Goal: Information Seeking & Learning: Learn about a topic

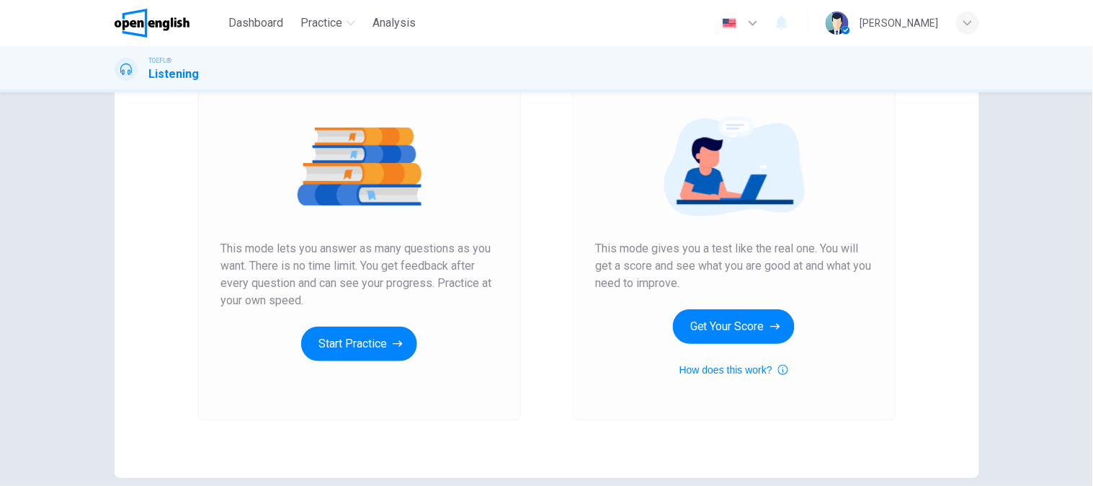
scroll to position [160, 0]
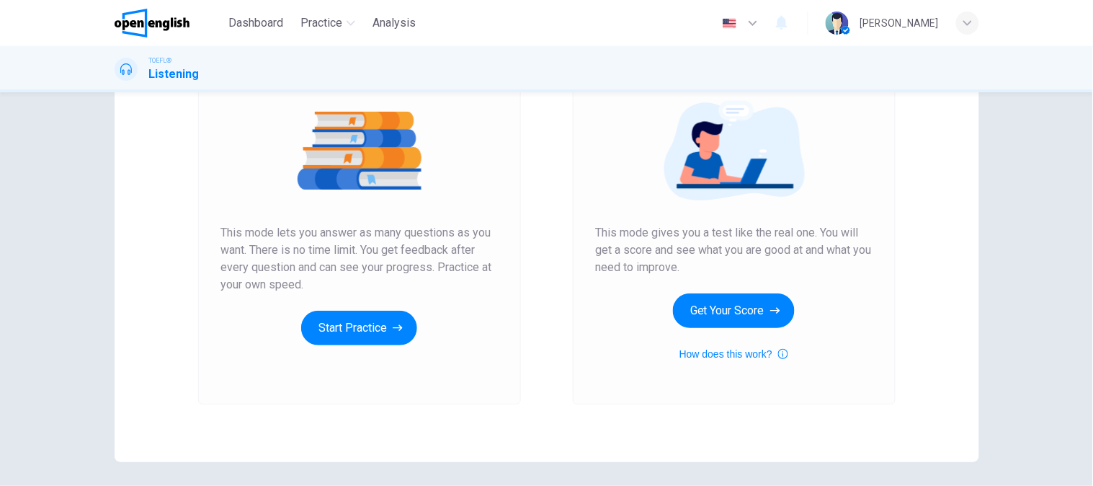
click at [738, 329] on div "Mock Test This mode gives you a test like the real one. You will get a score an…" at bounding box center [734, 208] width 277 height 308
click at [739, 318] on button "Get Your Score" at bounding box center [734, 310] width 122 height 35
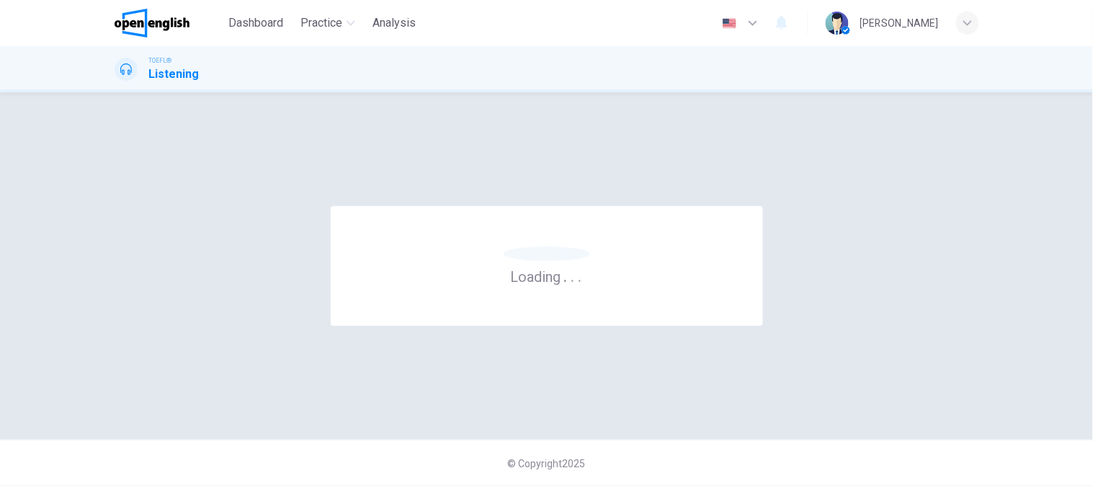
scroll to position [0, 0]
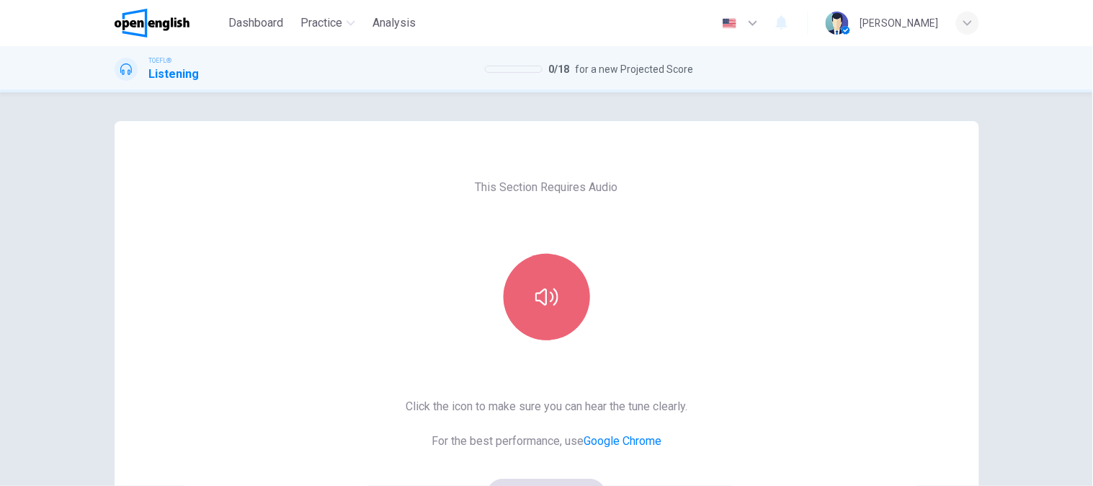
click at [570, 305] on button "button" at bounding box center [547, 297] width 86 height 86
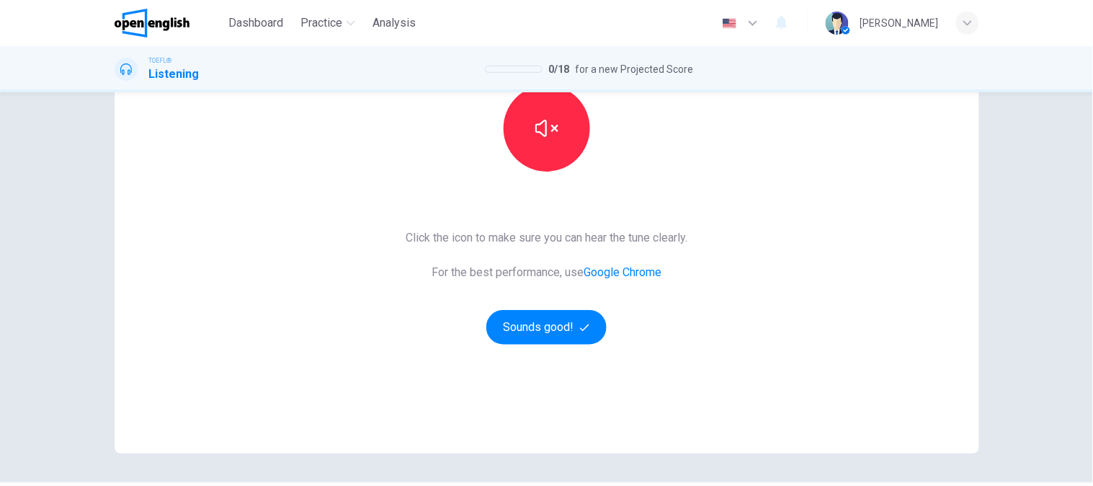
scroll to position [210, 0]
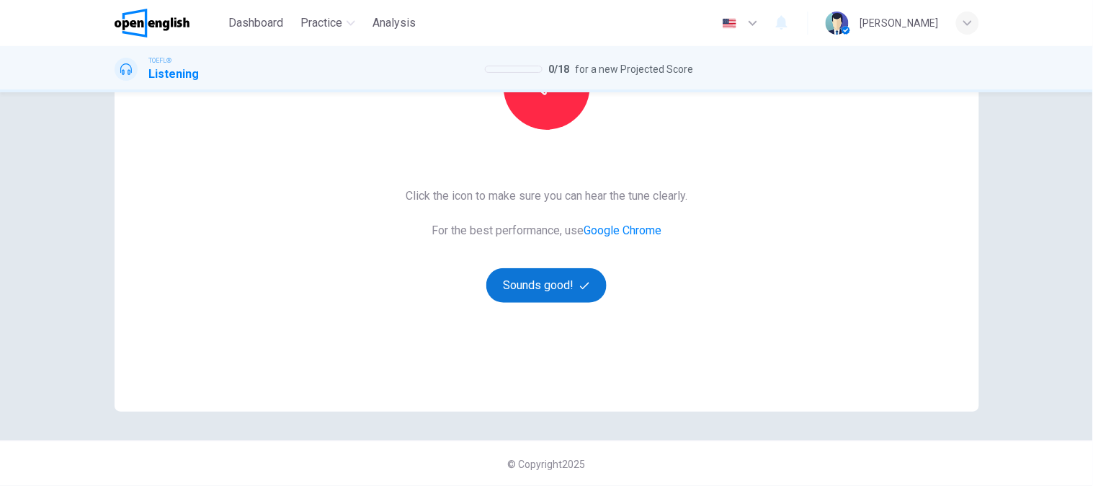
click at [543, 292] on button "Sounds good!" at bounding box center [546, 285] width 121 height 35
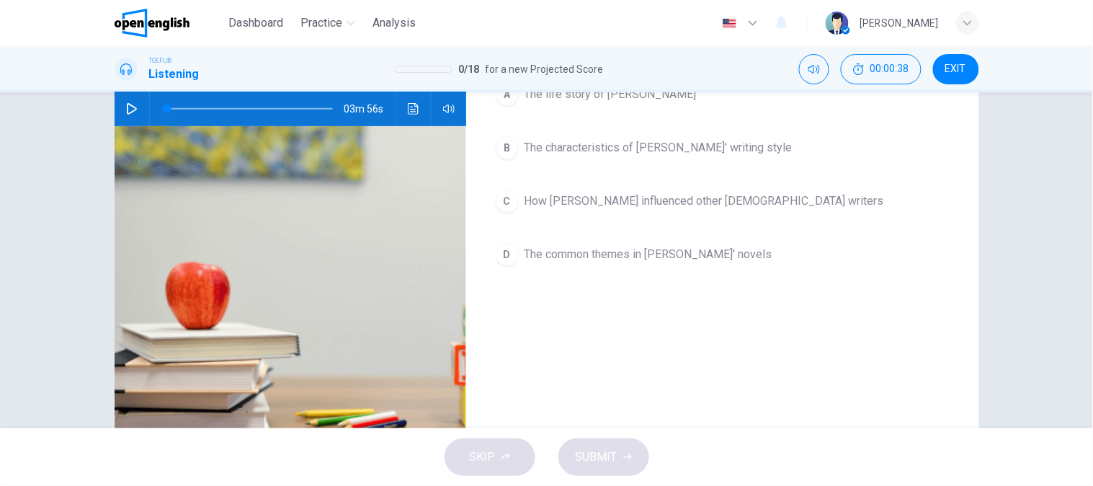
scroll to position [0, 0]
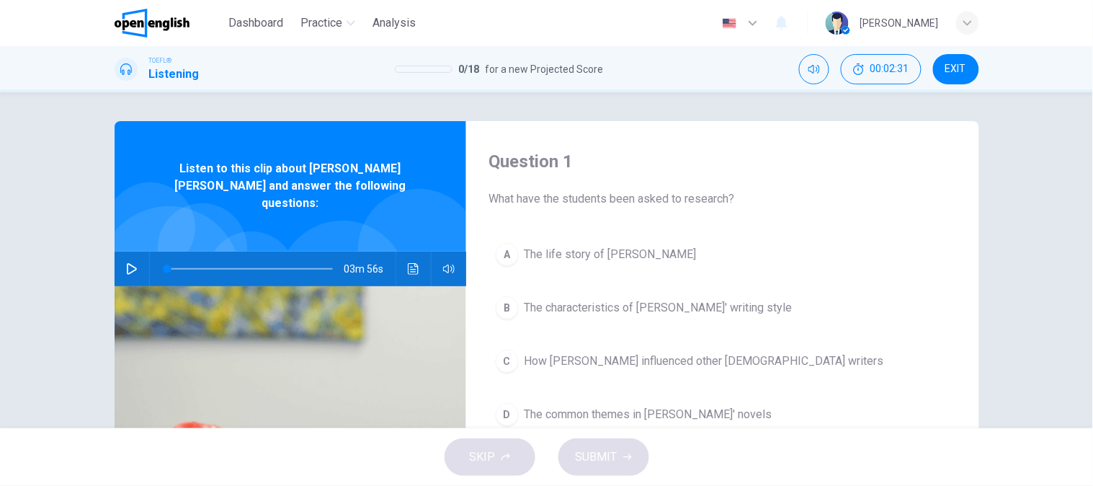
click at [120, 258] on button "button" at bounding box center [131, 268] width 23 height 35
type input "*"
click at [402, 251] on button "Click to see the audio transcription" at bounding box center [413, 268] width 23 height 35
type input "*"
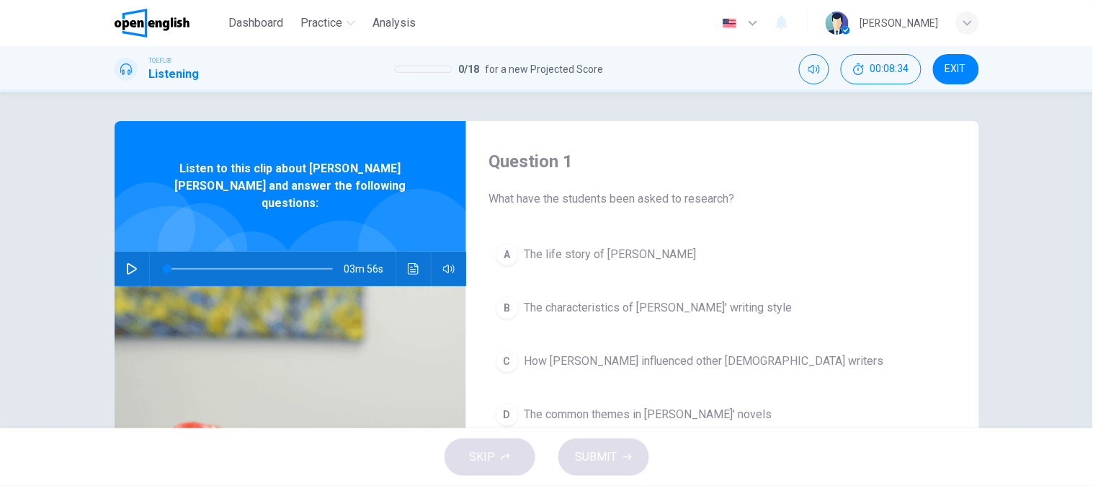
drag, startPoint x: 556, startPoint y: 268, endPoint x: 602, endPoint y: 267, distance: 46.1
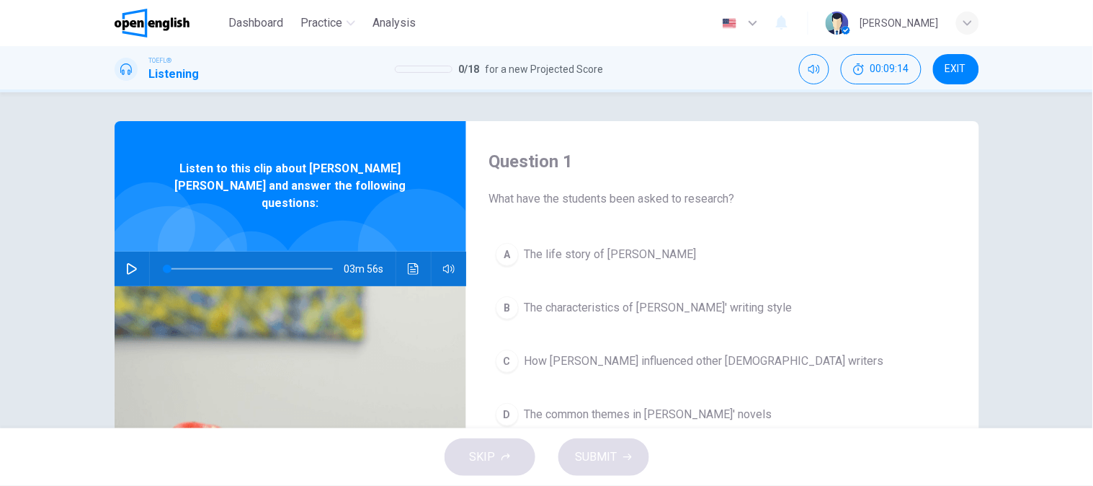
drag, startPoint x: 463, startPoint y: 216, endPoint x: 498, endPoint y: 217, distance: 35.3
drag, startPoint x: 503, startPoint y: 259, endPoint x: 551, endPoint y: 265, distance: 48.6
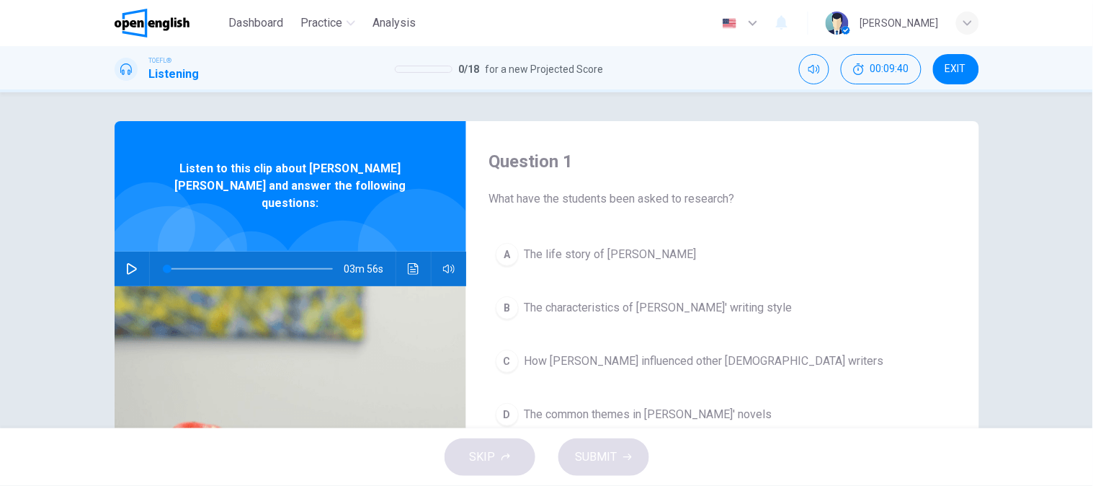
drag, startPoint x: 379, startPoint y: 287, endPoint x: 379, endPoint y: 278, distance: 8.6
drag, startPoint x: 379, startPoint y: 278, endPoint x: 437, endPoint y: 285, distance: 58.0
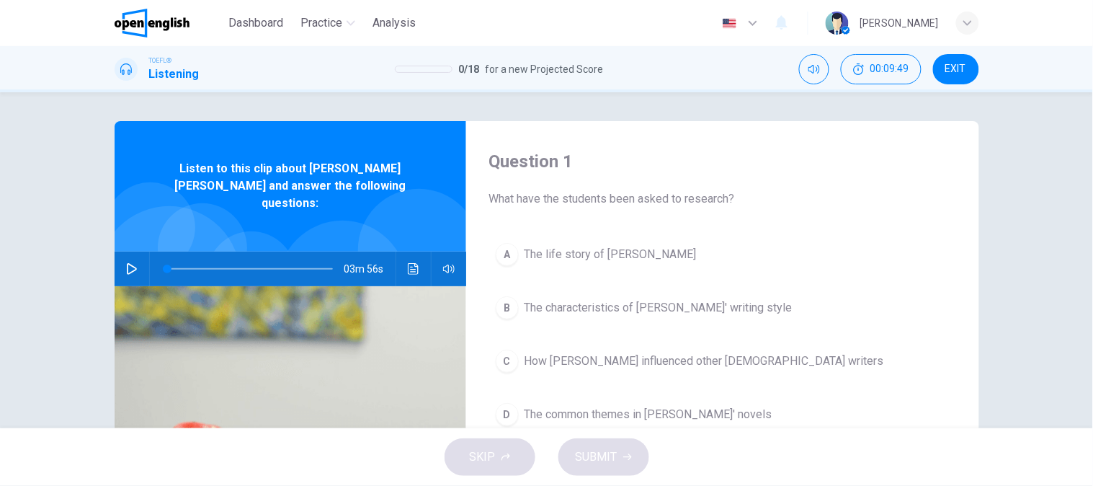
drag, startPoint x: 579, startPoint y: 276, endPoint x: 618, endPoint y: 274, distance: 39.7
drag, startPoint x: 422, startPoint y: 313, endPoint x: 478, endPoint y: 313, distance: 56.9
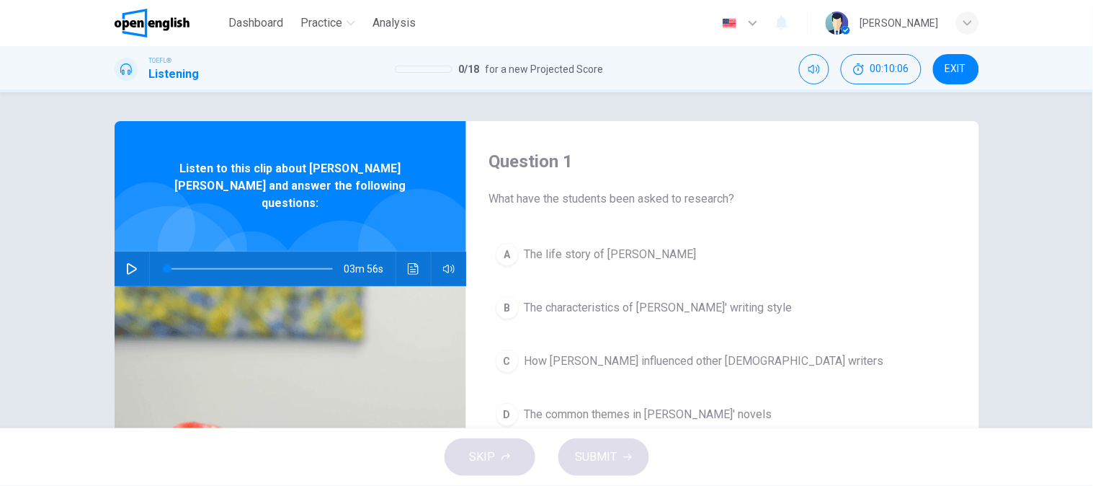
drag, startPoint x: 370, startPoint y: 325, endPoint x: 418, endPoint y: 329, distance: 48.4
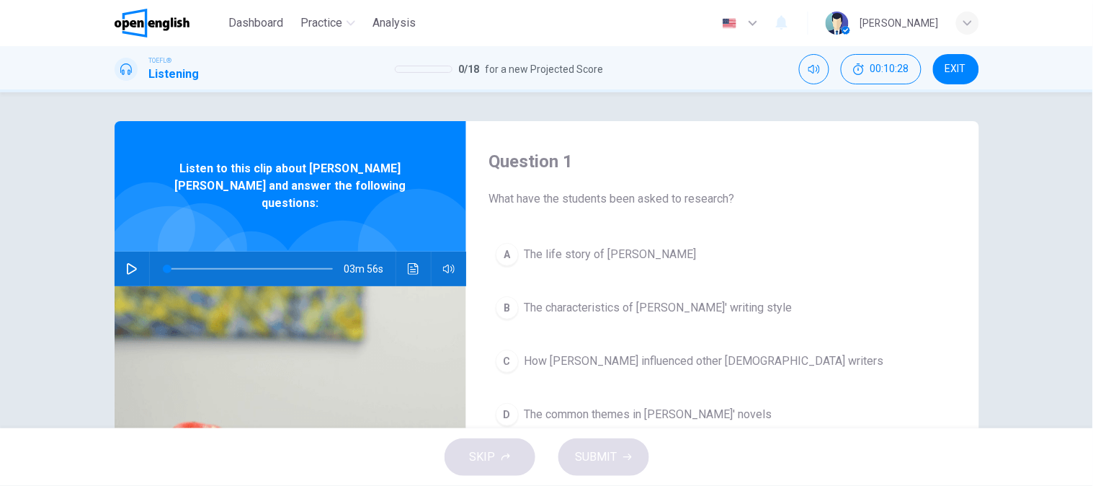
drag, startPoint x: 595, startPoint y: 231, endPoint x: 646, endPoint y: 239, distance: 51.8
drag, startPoint x: 530, startPoint y: 321, endPoint x: 530, endPoint y: 307, distance: 13.7
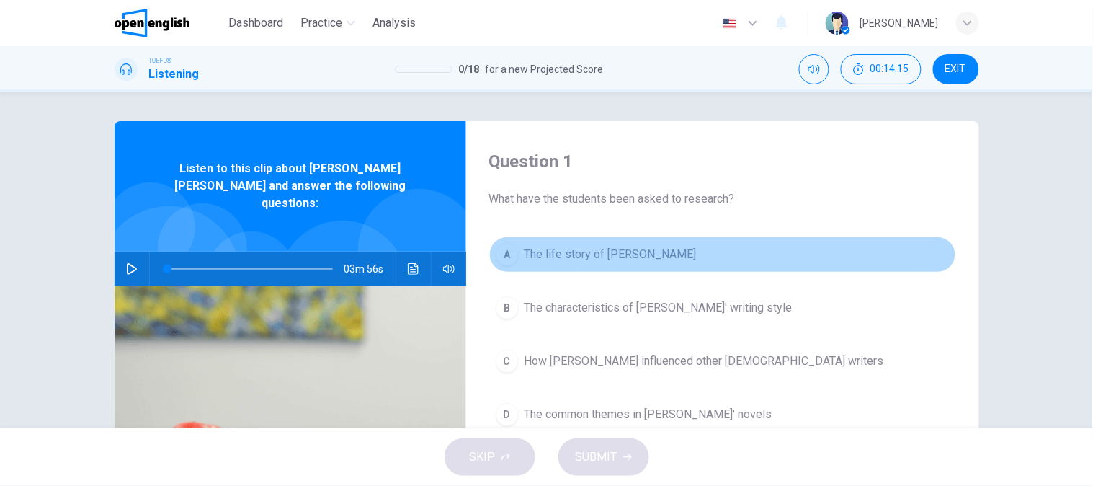
click at [606, 265] on button "A The life story of [PERSON_NAME]" at bounding box center [722, 254] width 467 height 36
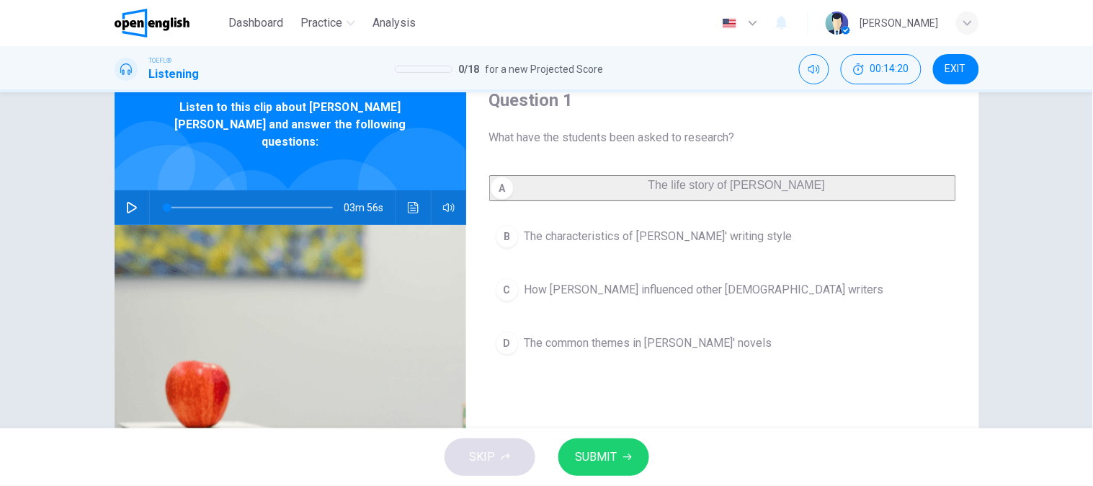
scroll to position [80, 0]
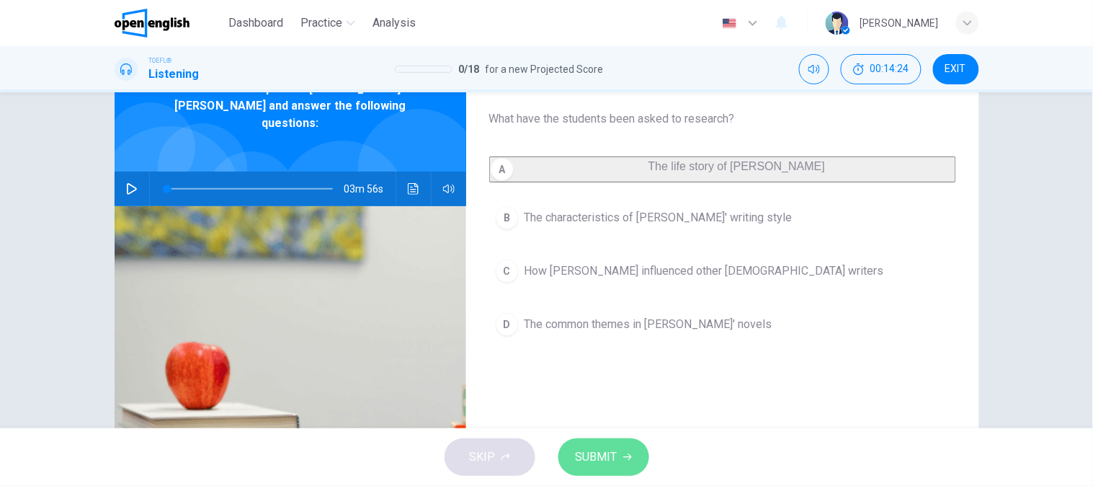
click at [618, 459] on button "SUBMIT" at bounding box center [603, 456] width 91 height 37
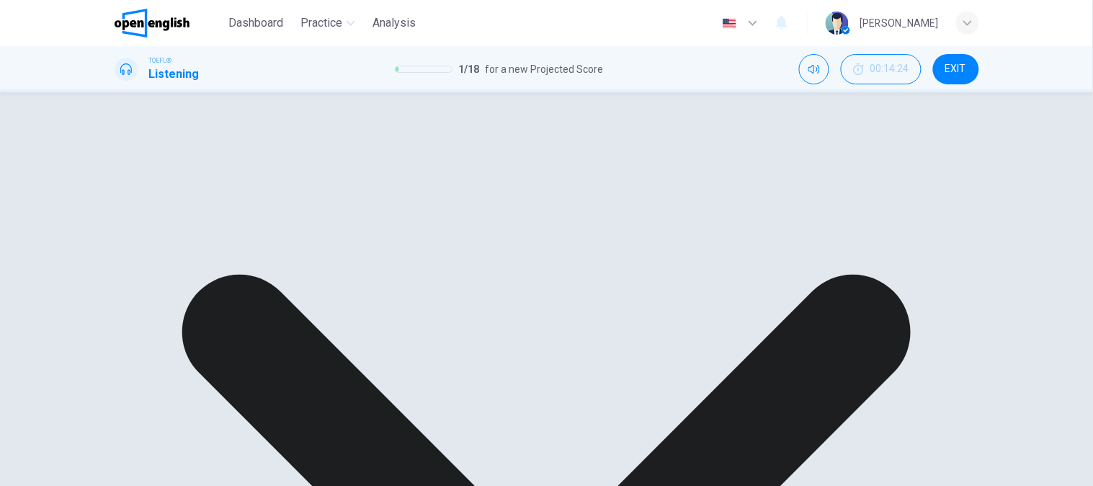
drag, startPoint x: 705, startPoint y: 226, endPoint x: 722, endPoint y: 322, distance: 98.1
click at [705, 228] on div "A The life story of [PERSON_NAME] B The characteristics of [PERSON_NAME]' writi…" at bounding box center [722, 248] width 467 height 184
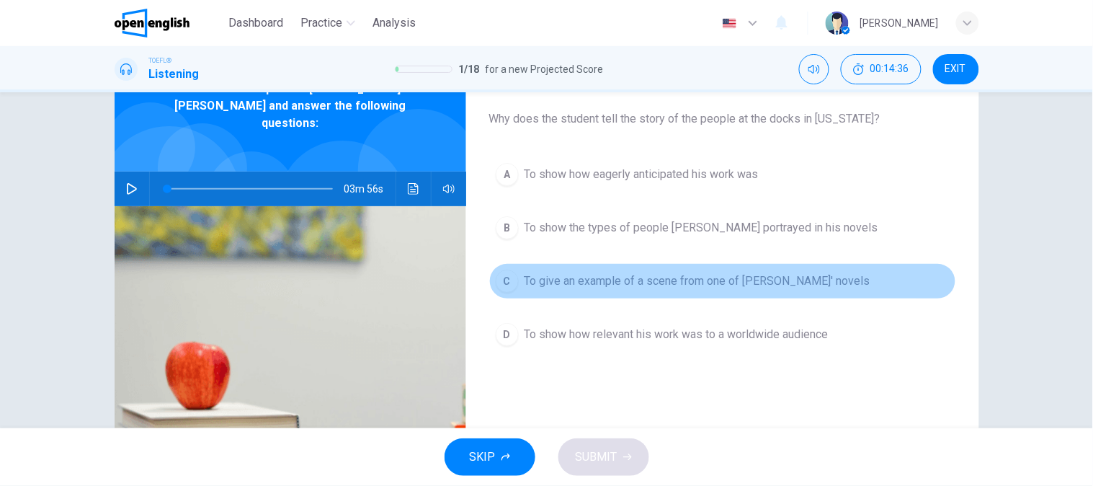
click at [580, 292] on button "C To give an example of a scene from one of [PERSON_NAME]' novels" at bounding box center [722, 281] width 467 height 36
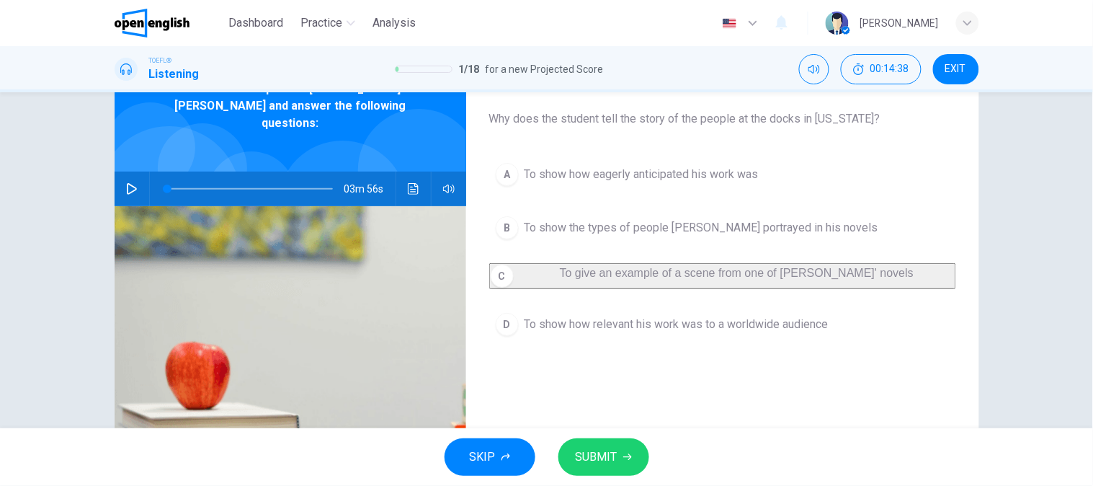
click at [588, 321] on button "D To show how relevant his work was to a worldwide audience" at bounding box center [722, 324] width 467 height 36
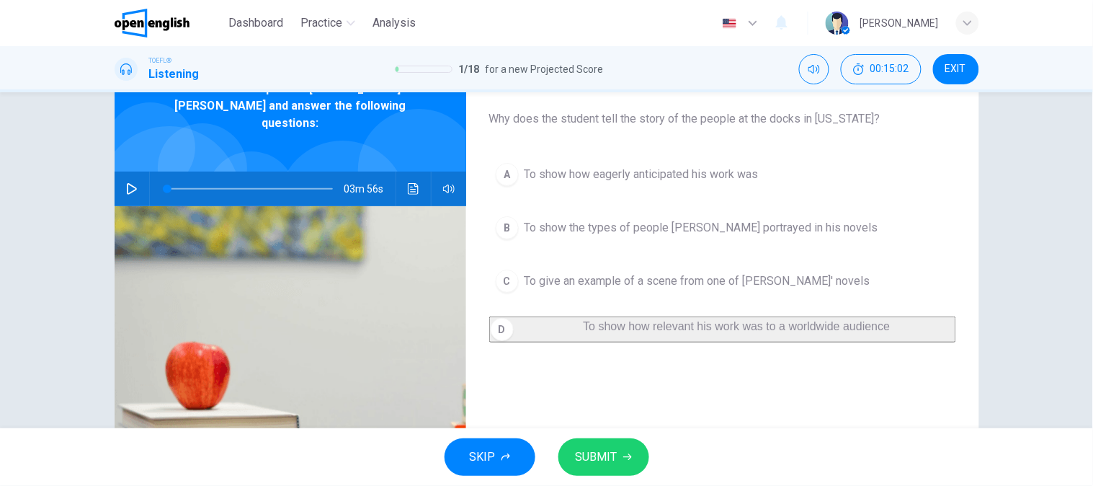
click at [361, 280] on img at bounding box center [291, 374] width 352 height 336
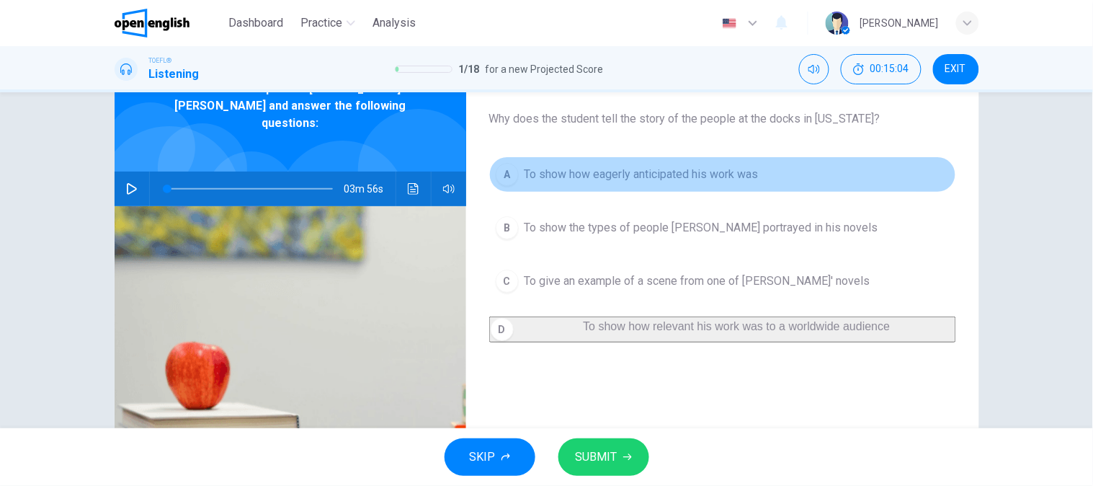
click at [624, 183] on button "A To show how eagerly anticipated his work was" at bounding box center [722, 174] width 467 height 36
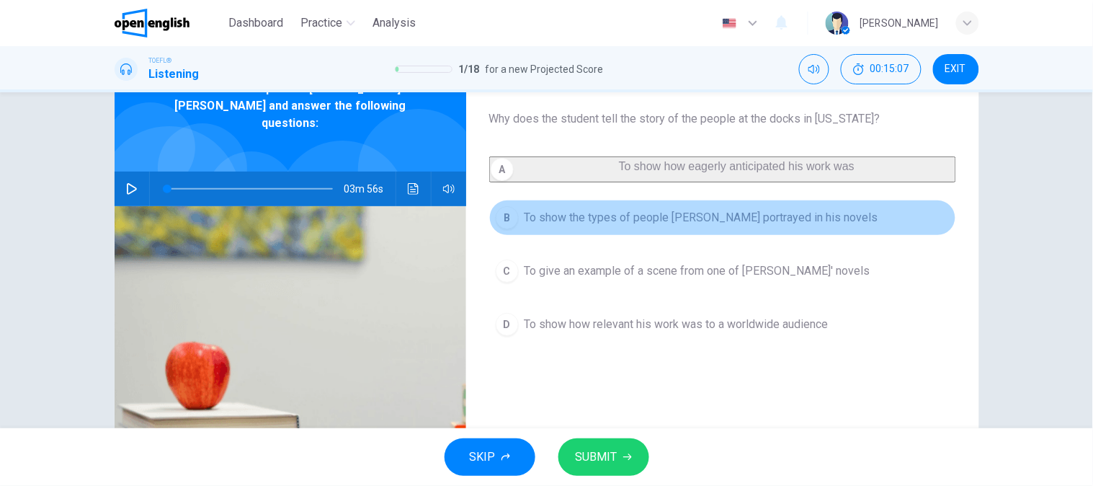
click at [601, 236] on button "B To show the types of people [PERSON_NAME] portrayed in his novels" at bounding box center [722, 218] width 467 height 36
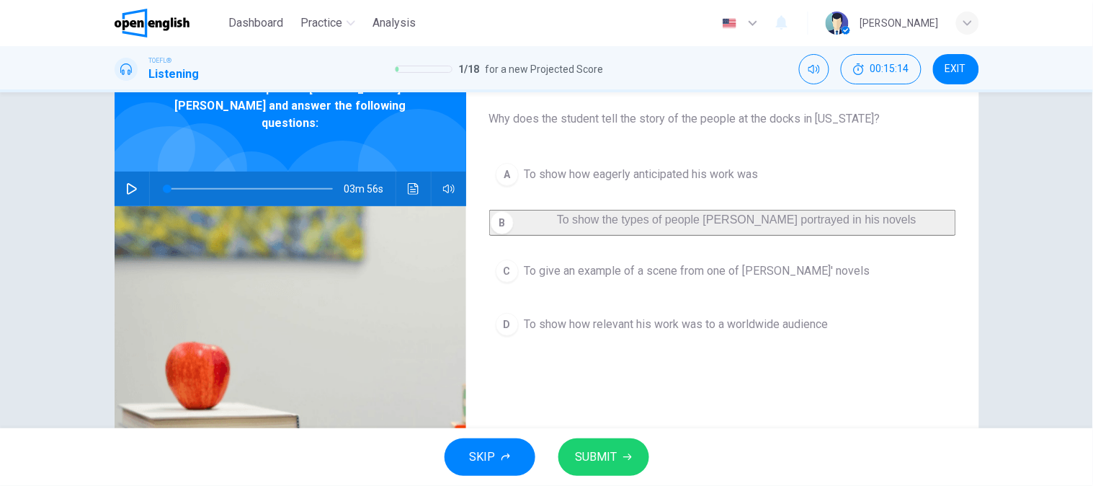
click at [600, 268] on button "C To give an example of a scene from one of [PERSON_NAME]' novels" at bounding box center [722, 271] width 467 height 36
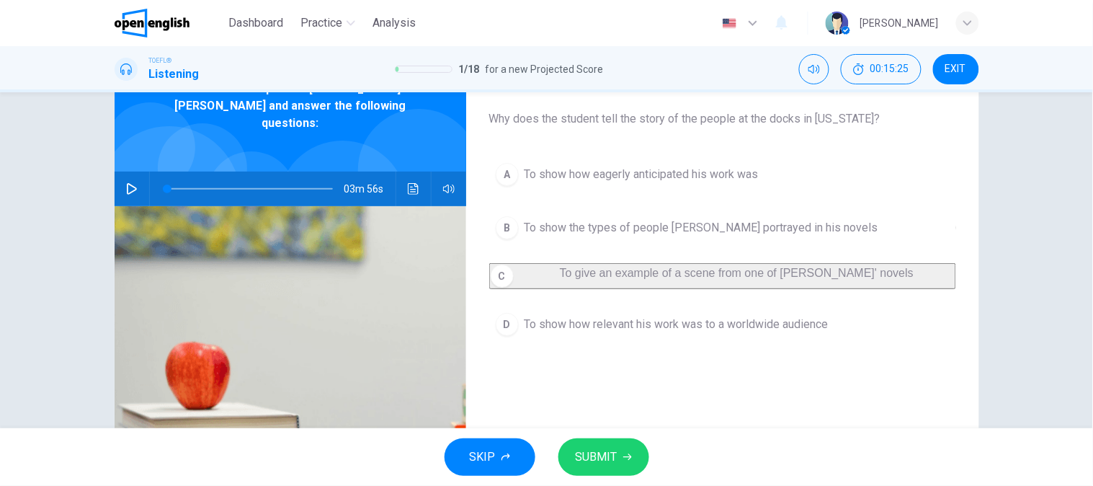
click at [396, 177] on div "03m 56s" at bounding box center [291, 188] width 352 height 35
click at [412, 183] on icon "Click to see the audio transcription" at bounding box center [414, 189] width 12 height 12
click at [592, 455] on span "SUBMIT" at bounding box center [597, 457] width 42 height 20
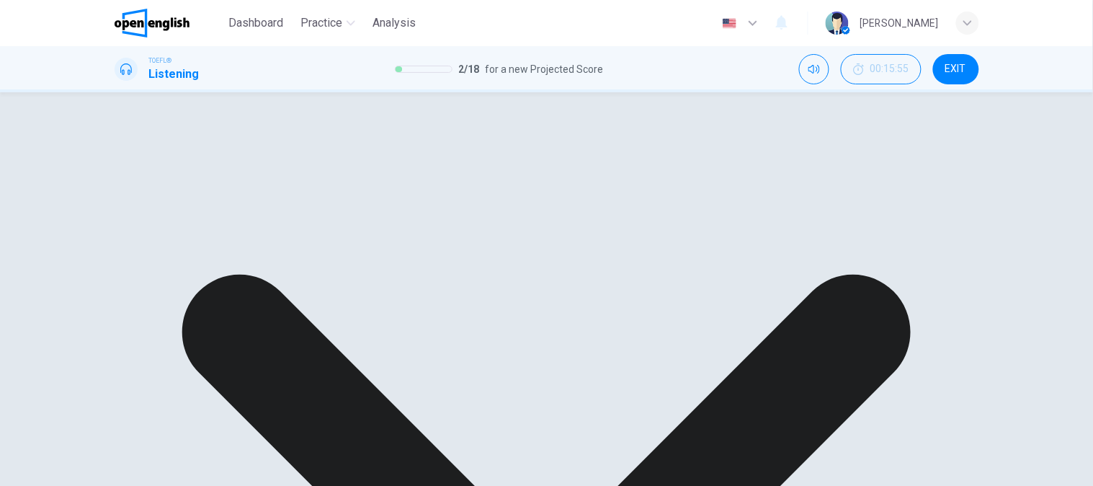
click at [622, 176] on div "A To show how eagerly anticipated his work was B To show the types of people [P…" at bounding box center [722, 248] width 467 height 184
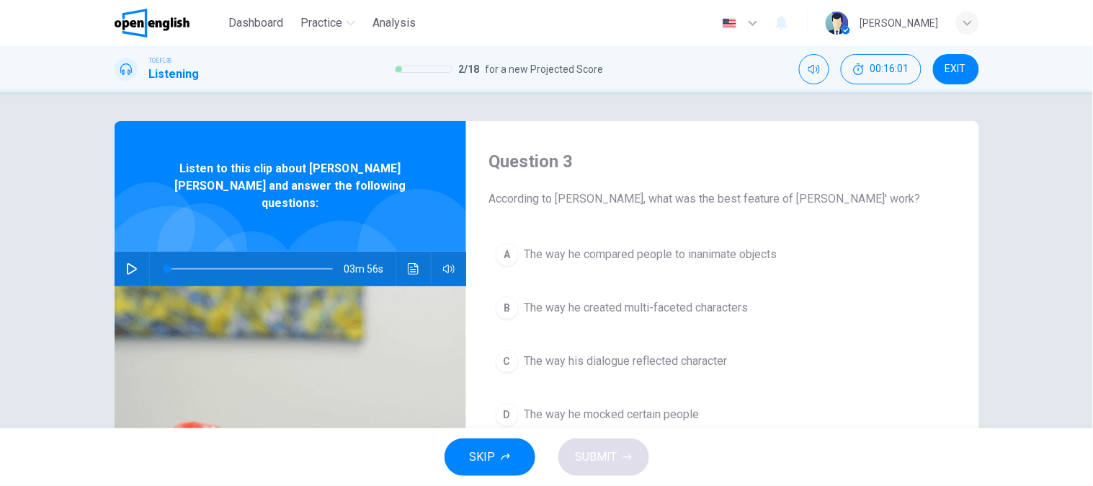
scroll to position [80, 0]
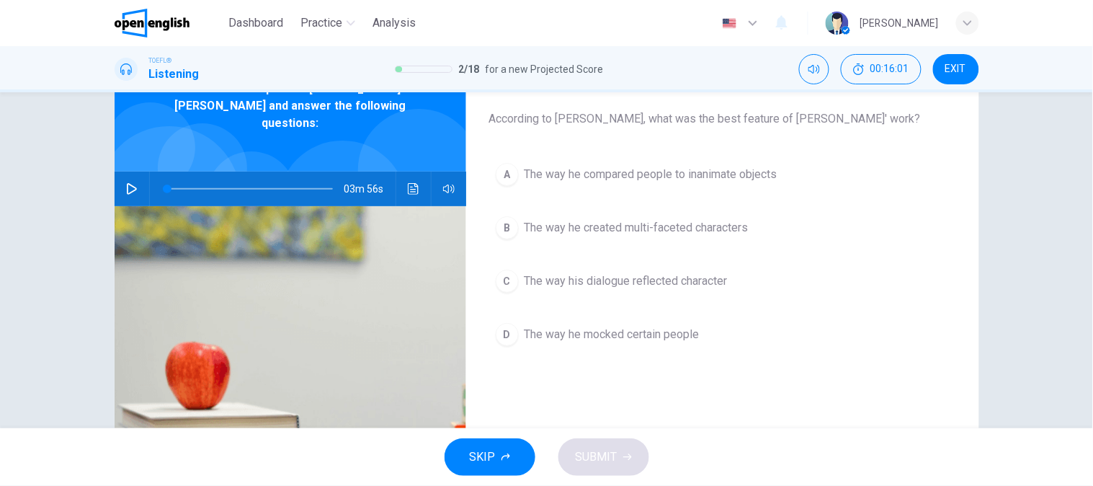
click at [688, 177] on span "The way he compared people to inanimate objects" at bounding box center [651, 174] width 253 height 17
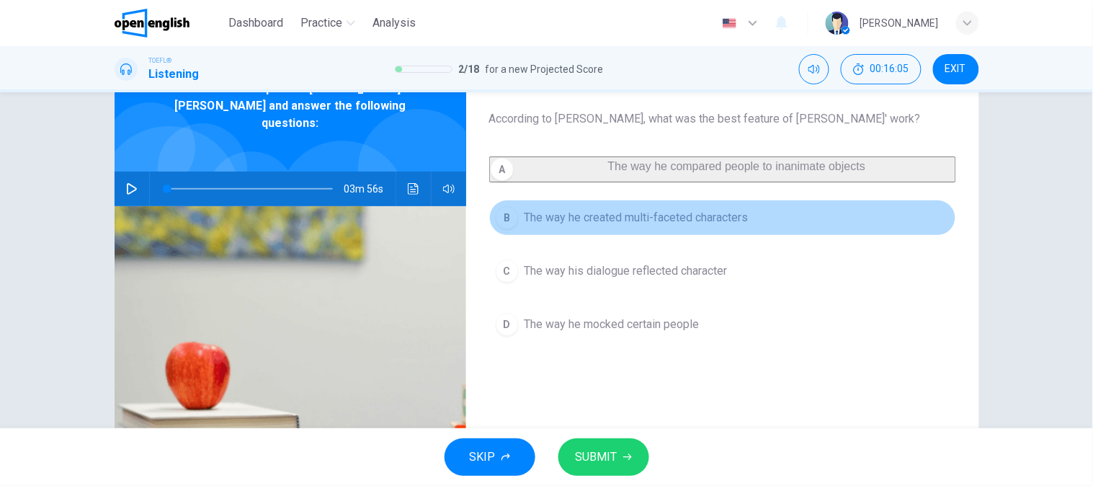
click at [668, 236] on button "B The way he created multi-faceted characters" at bounding box center [722, 218] width 467 height 36
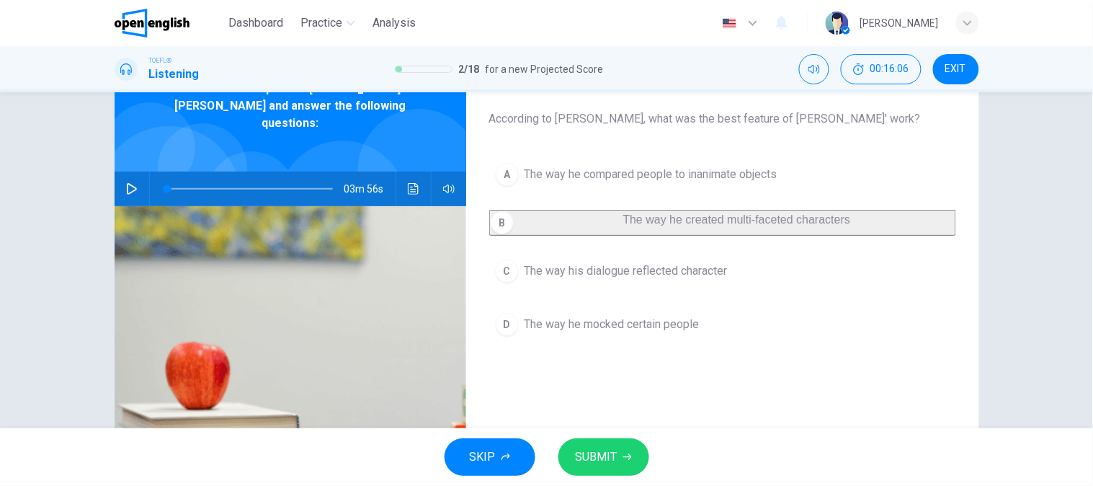
click at [646, 280] on span "The way his dialogue reflected character" at bounding box center [626, 270] width 203 height 17
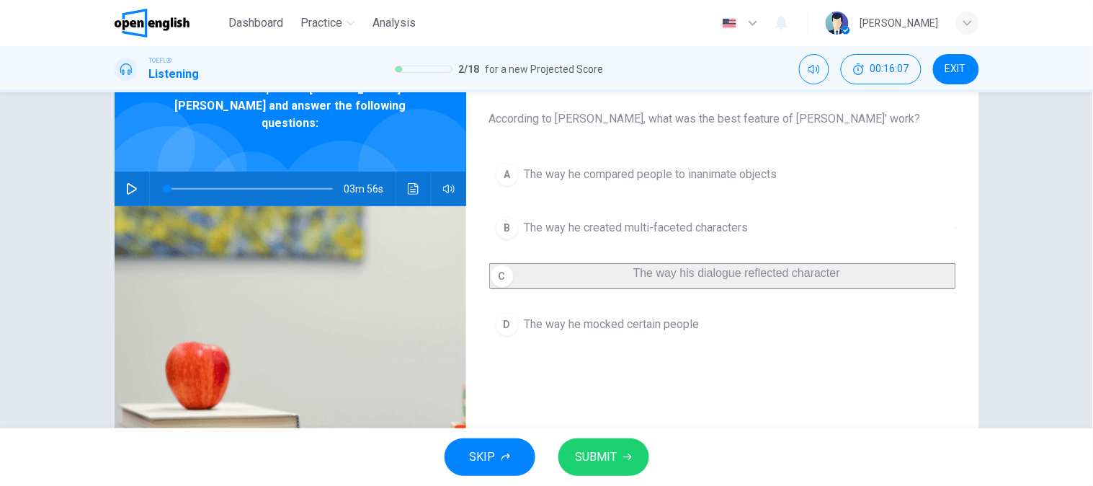
click at [652, 321] on button "D The way he mocked certain people" at bounding box center [722, 324] width 467 height 36
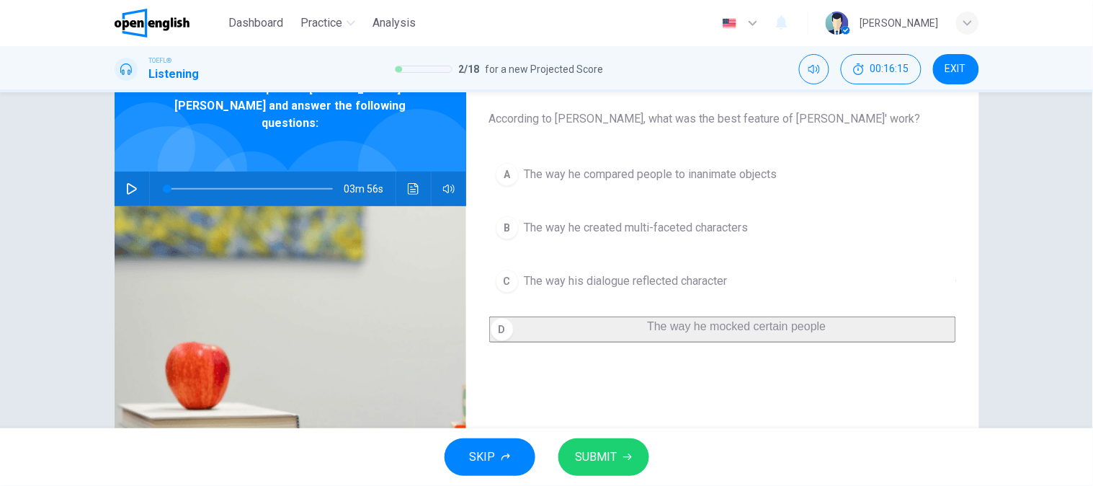
click at [669, 185] on button "A The way he compared people to inanimate objects" at bounding box center [722, 174] width 467 height 36
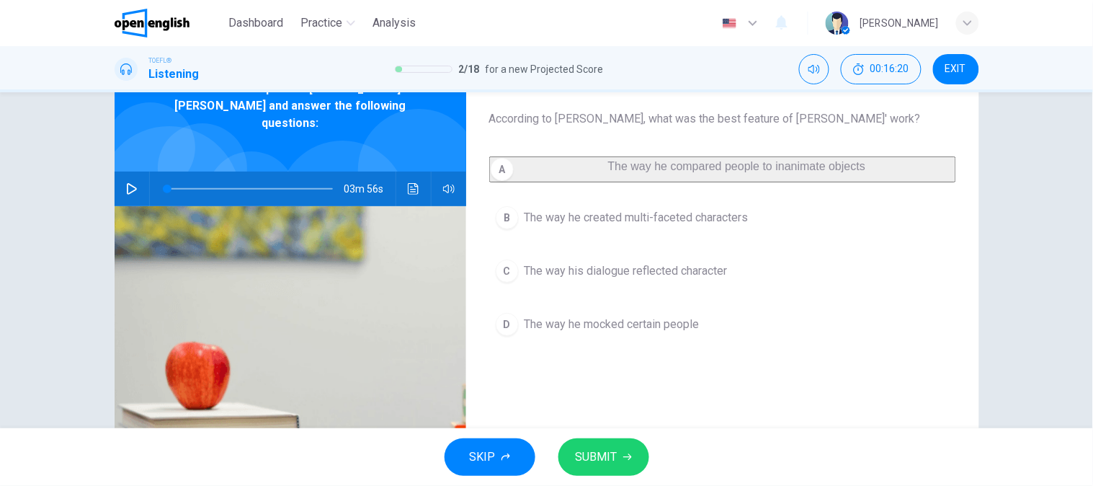
click at [645, 236] on button "B The way he created multi-faceted characters" at bounding box center [722, 218] width 467 height 36
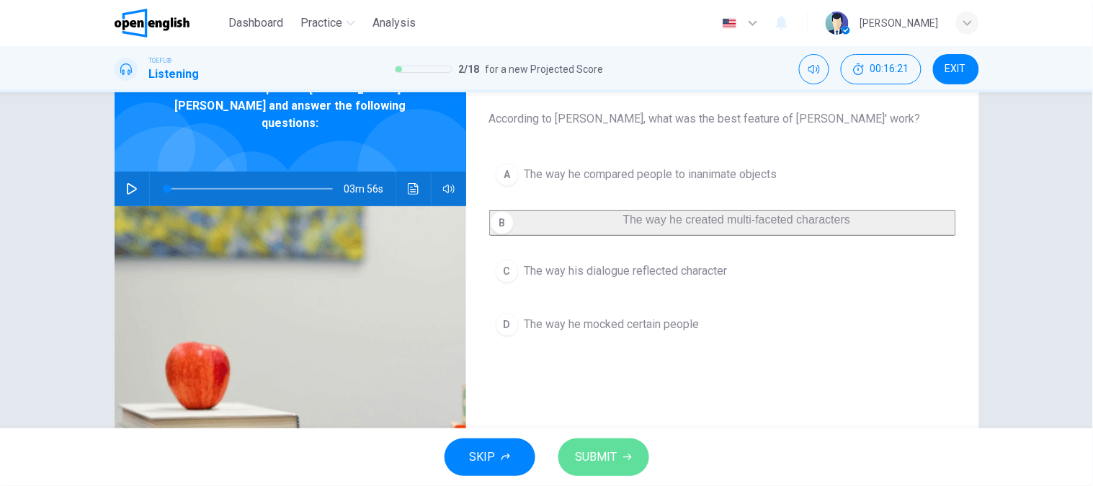
click at [605, 466] on span "SUBMIT" at bounding box center [597, 457] width 42 height 20
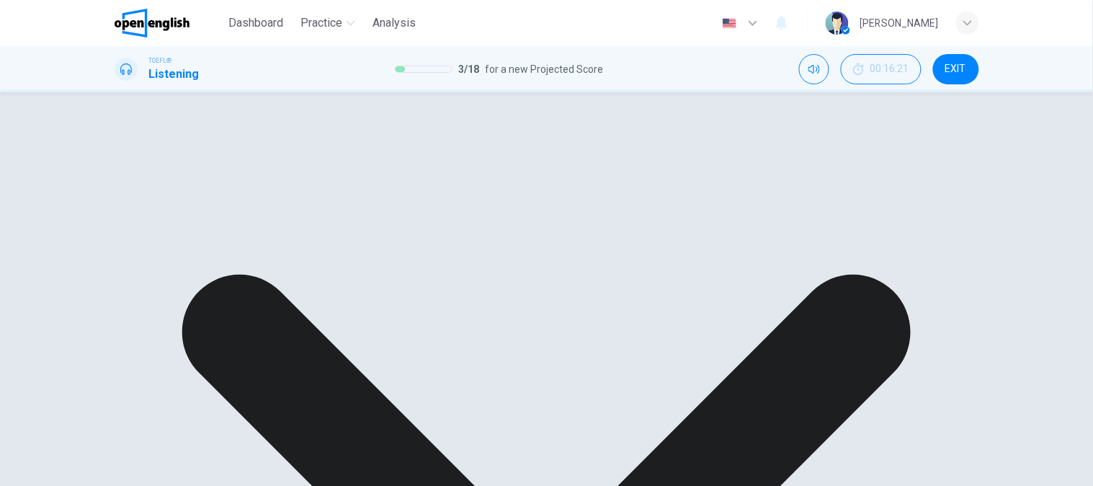
click at [664, 327] on div "A The way he compared people to inanimate objects B The way he created multi-fa…" at bounding box center [722, 248] width 467 height 184
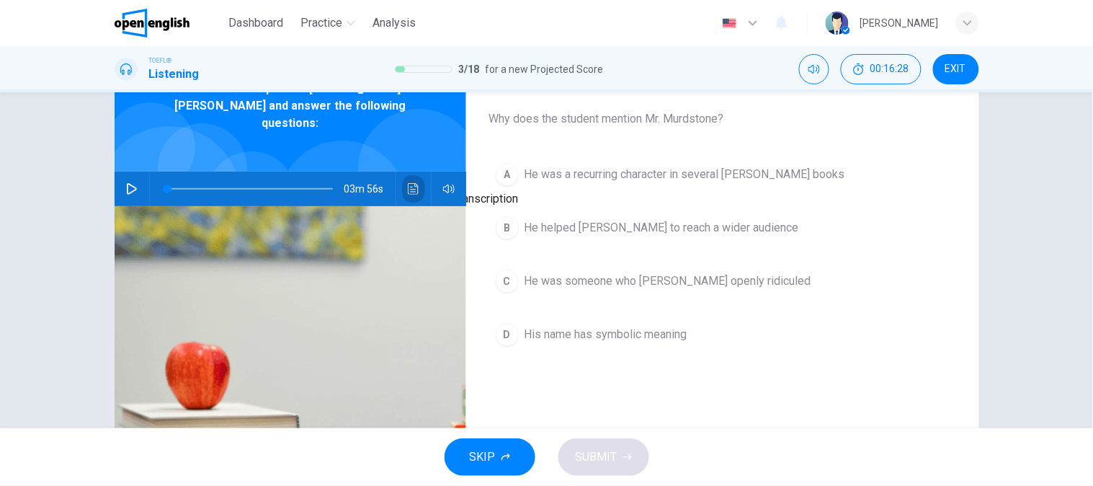
click at [419, 173] on button "Click to see the audio transcription" at bounding box center [413, 188] width 23 height 35
drag, startPoint x: 718, startPoint y: 87, endPoint x: 723, endPoint y: 102, distance: 15.3
click at [411, 182] on button "Click to see the audio transcription" at bounding box center [413, 188] width 23 height 35
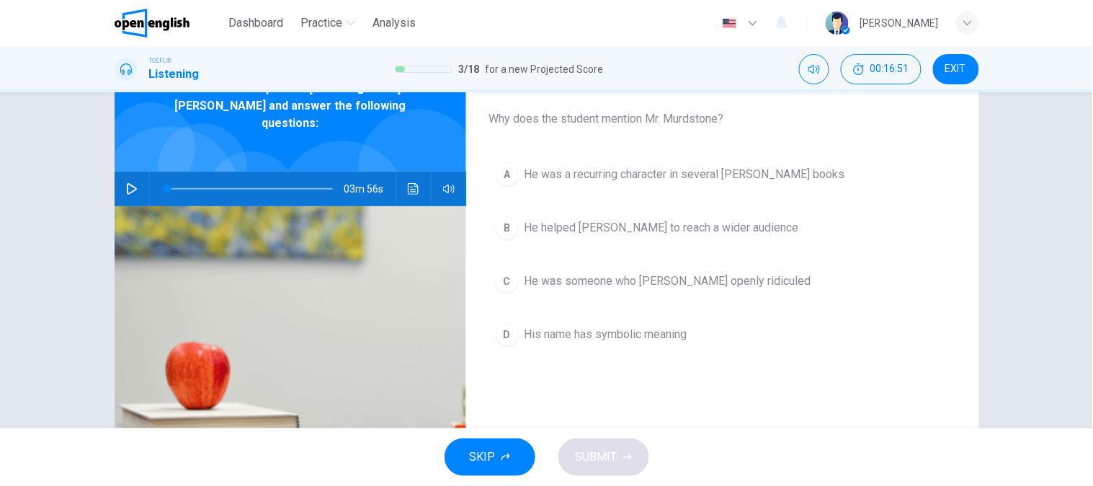
scroll to position [573, 0]
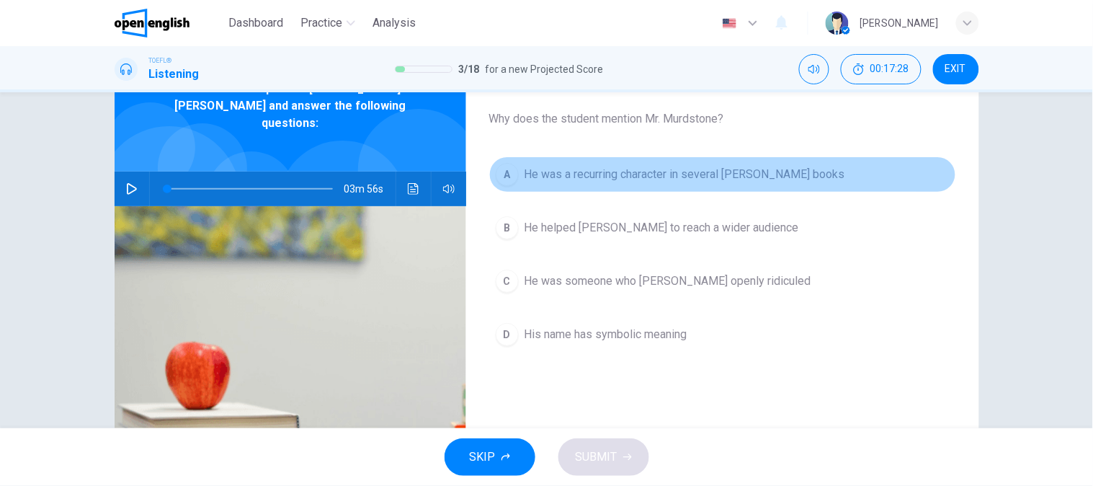
click at [685, 191] on button "A He was a recurring character in several [PERSON_NAME] books" at bounding box center [722, 174] width 467 height 36
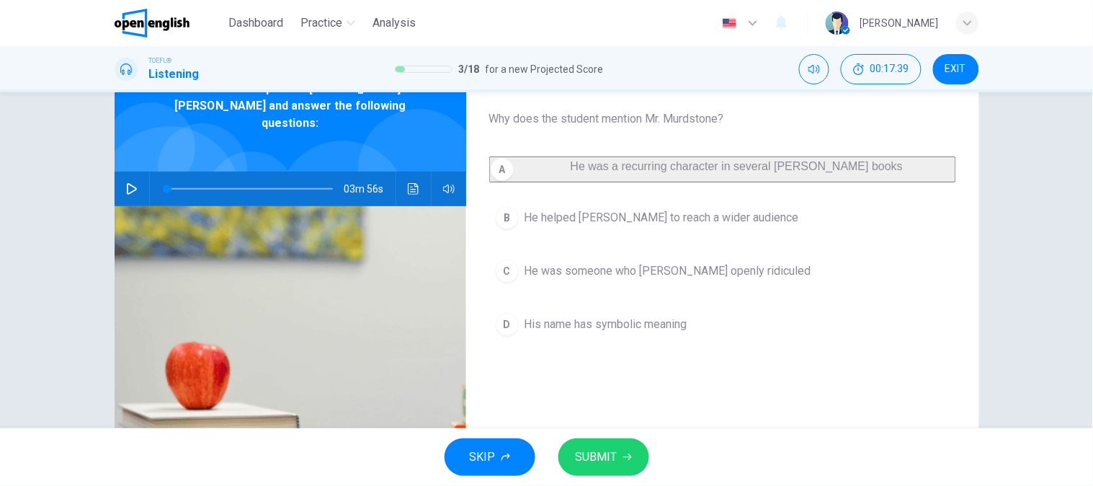
click at [629, 236] on button "B He helped [PERSON_NAME] to reach a wider audience" at bounding box center [722, 218] width 467 height 36
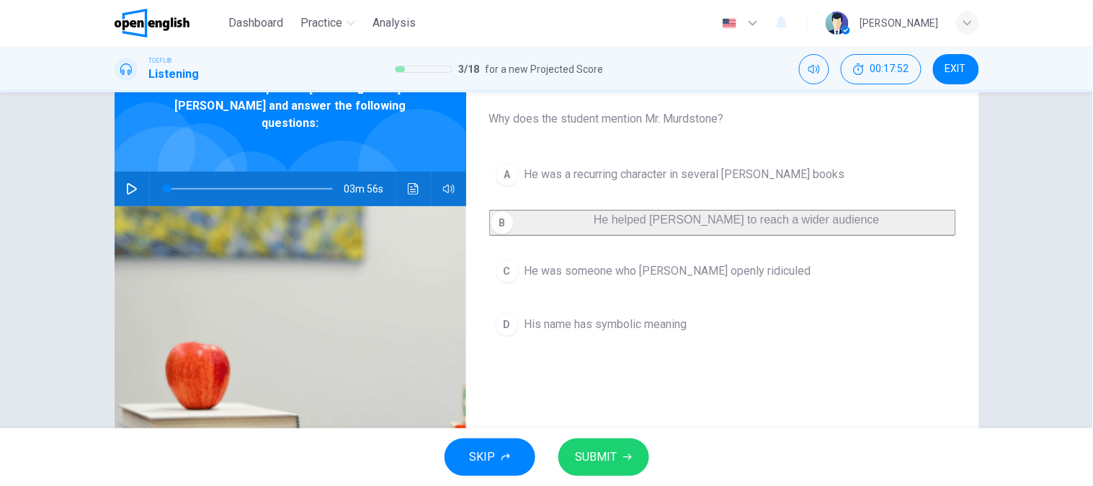
click at [406, 370] on img at bounding box center [291, 374] width 352 height 336
click at [408, 183] on icon "Click to see the audio transcription" at bounding box center [413, 189] width 11 height 12
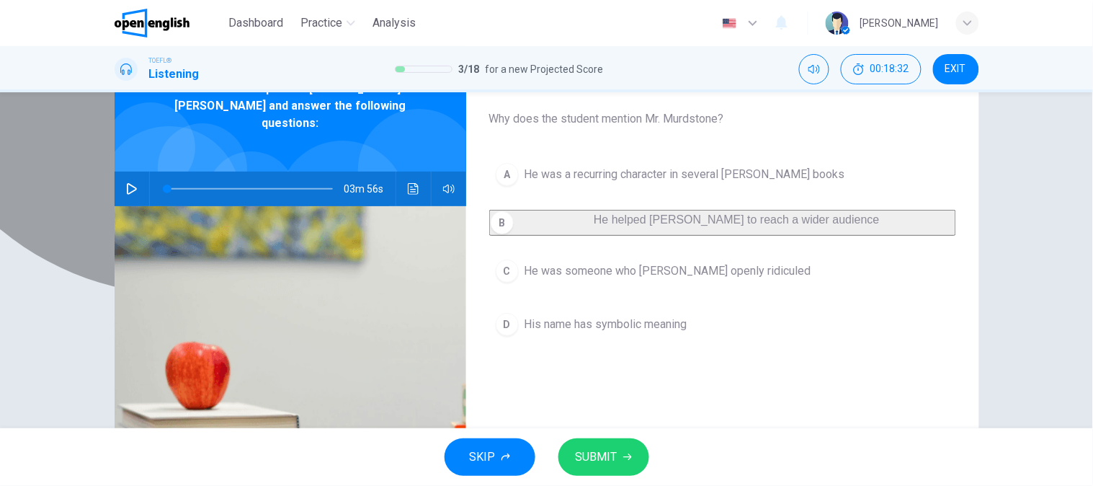
click at [668, 220] on span "He helped [PERSON_NAME] to reach a wider audience" at bounding box center [737, 219] width 286 height 12
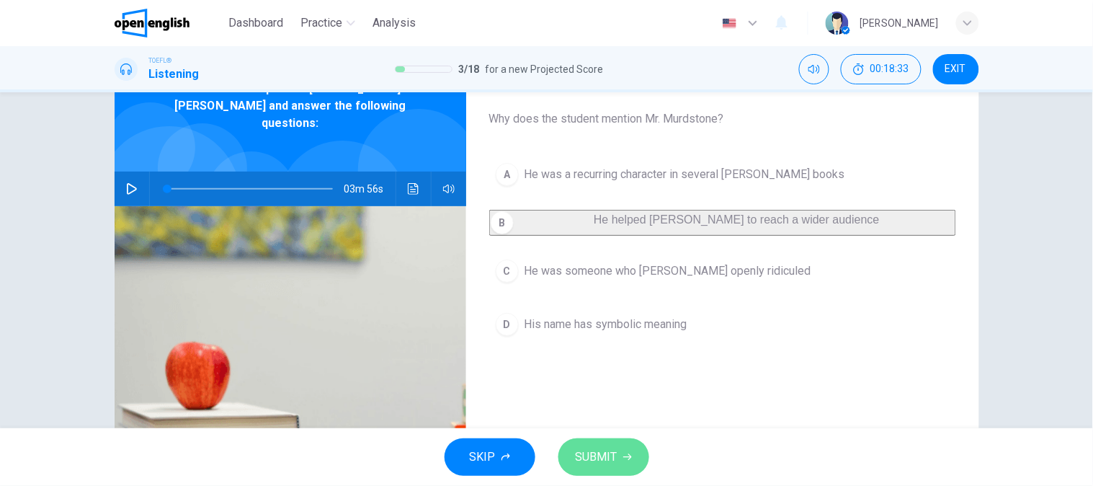
click at [610, 454] on span "SUBMIT" at bounding box center [597, 457] width 42 height 20
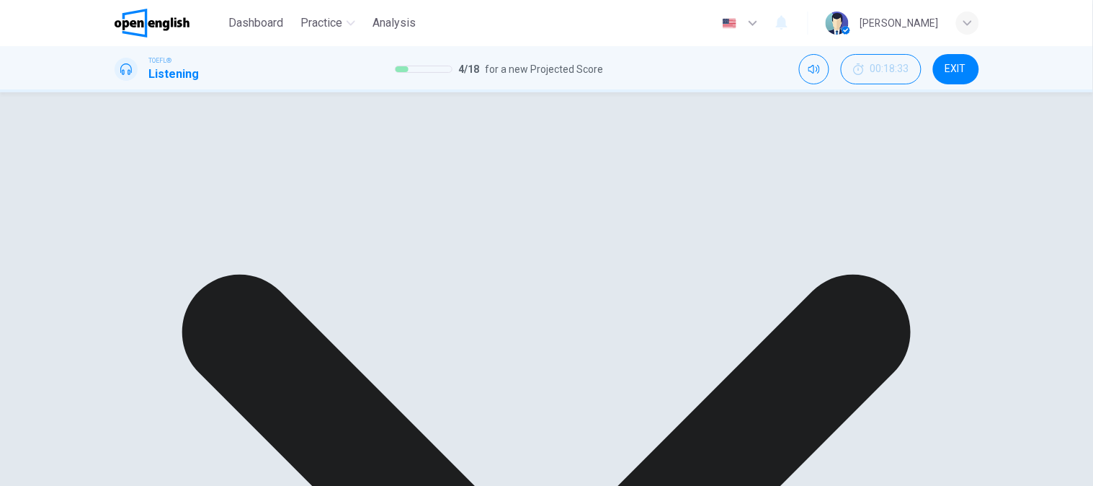
click at [664, 339] on div "A He was a recurring character in several [PERSON_NAME] books B He helped [PERS…" at bounding box center [722, 248] width 467 height 184
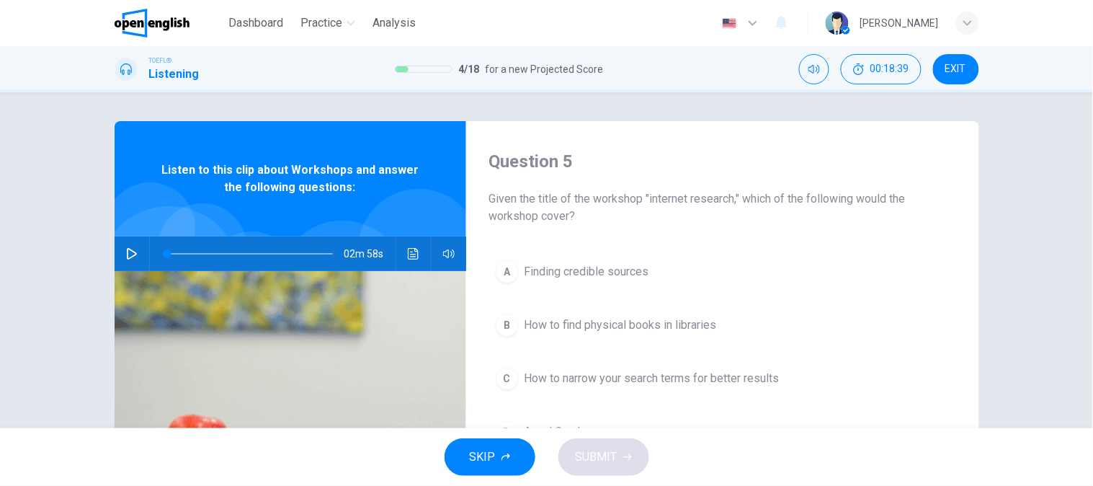
click at [126, 252] on icon "button" at bounding box center [132, 254] width 12 height 12
click at [414, 250] on icon "Click to see the audio transcription" at bounding box center [414, 254] width 12 height 12
drag, startPoint x: 733, startPoint y: 90, endPoint x: 537, endPoint y: 128, distance: 199.7
click at [120, 251] on button "button" at bounding box center [131, 253] width 23 height 35
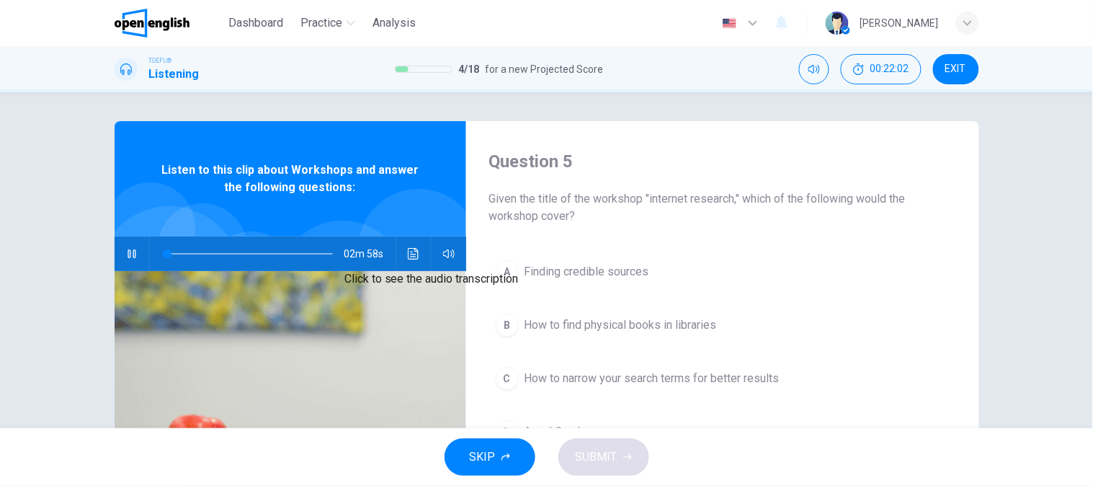
click at [402, 249] on button "Click to see the audio transcription" at bounding box center [413, 253] width 23 height 35
type input "*"
drag, startPoint x: 672, startPoint y: 202, endPoint x: 697, endPoint y: 208, distance: 25.9
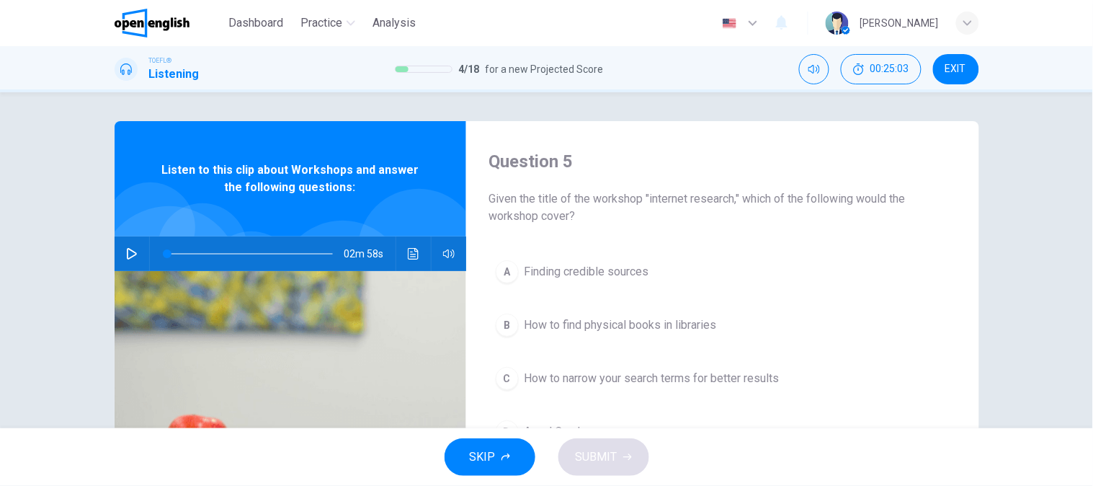
click at [697, 208] on span "Given the title of the workshop "internet research," which of the following wou…" at bounding box center [722, 207] width 467 height 35
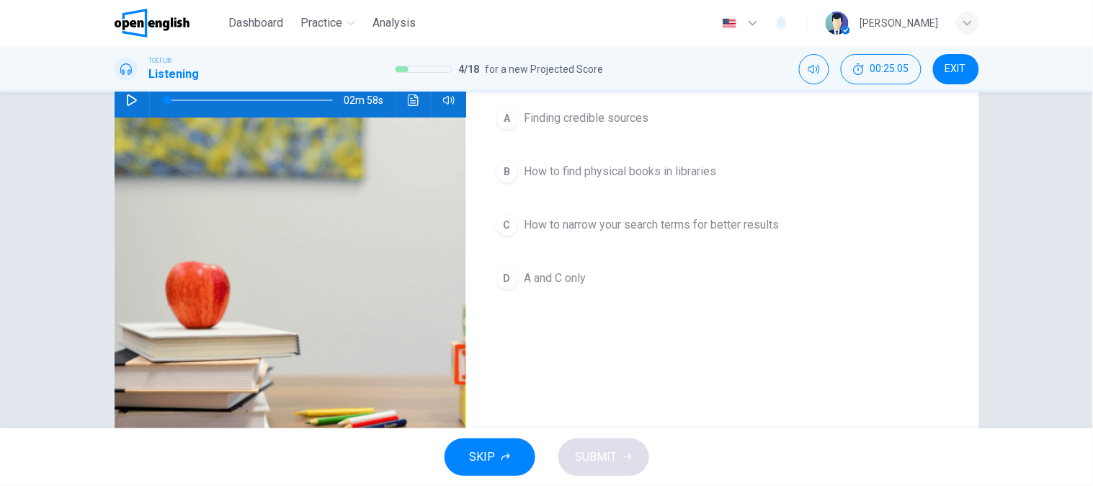
scroll to position [160, 0]
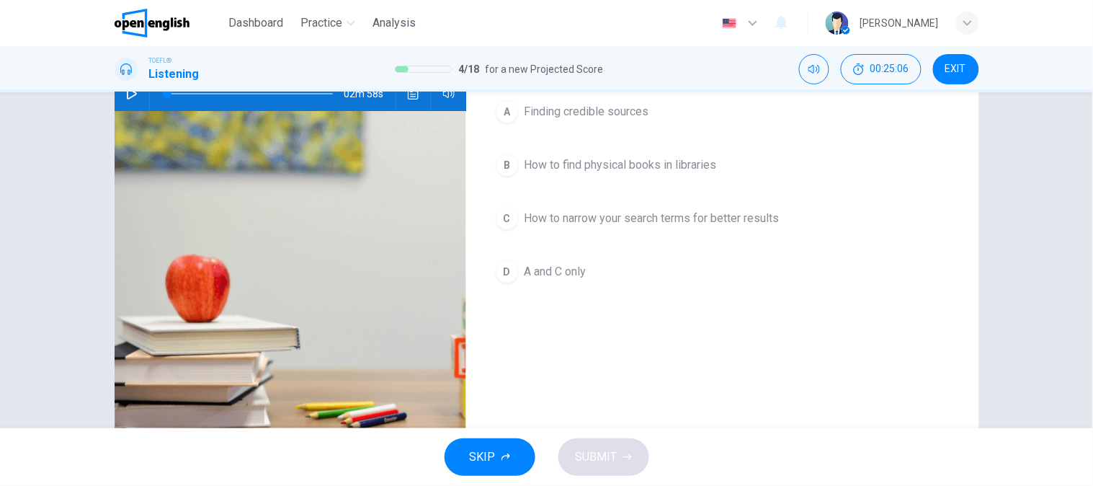
click at [559, 126] on button "A Finding credible sources" at bounding box center [722, 112] width 467 height 36
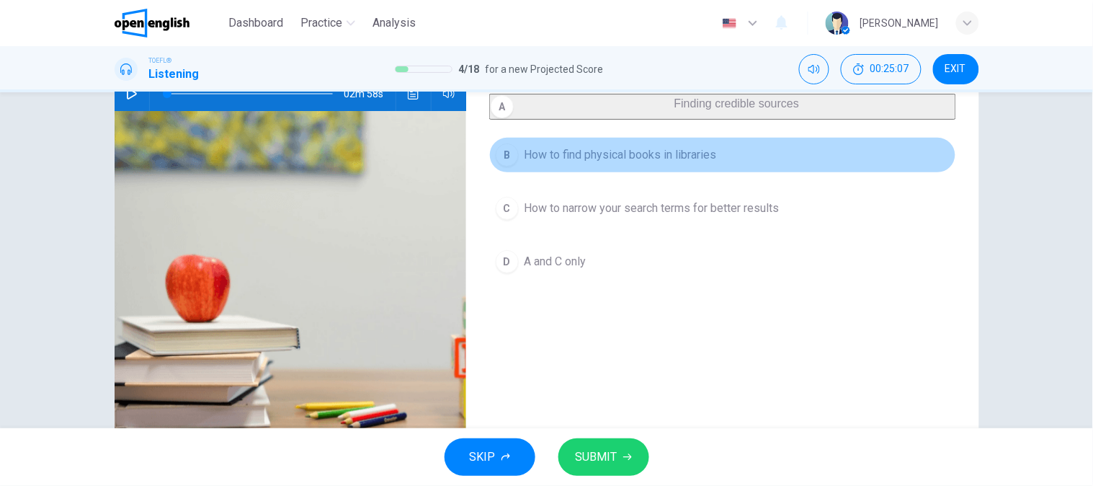
click at [559, 164] on span "How to find physical books in libraries" at bounding box center [621, 154] width 192 height 17
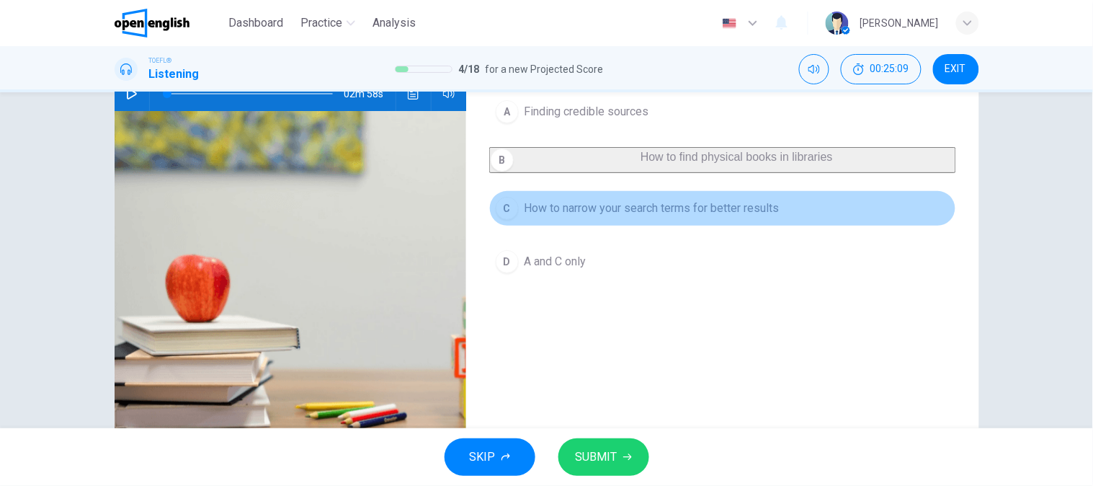
click at [556, 217] on span "How to narrow your search terms for better results" at bounding box center [652, 208] width 255 height 17
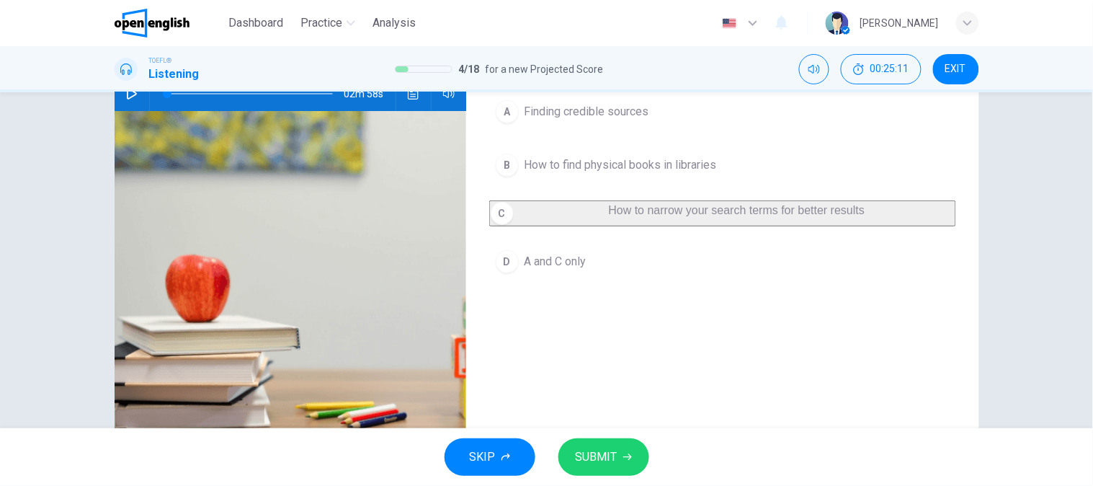
click at [553, 267] on span "A and C only" at bounding box center [556, 261] width 62 height 17
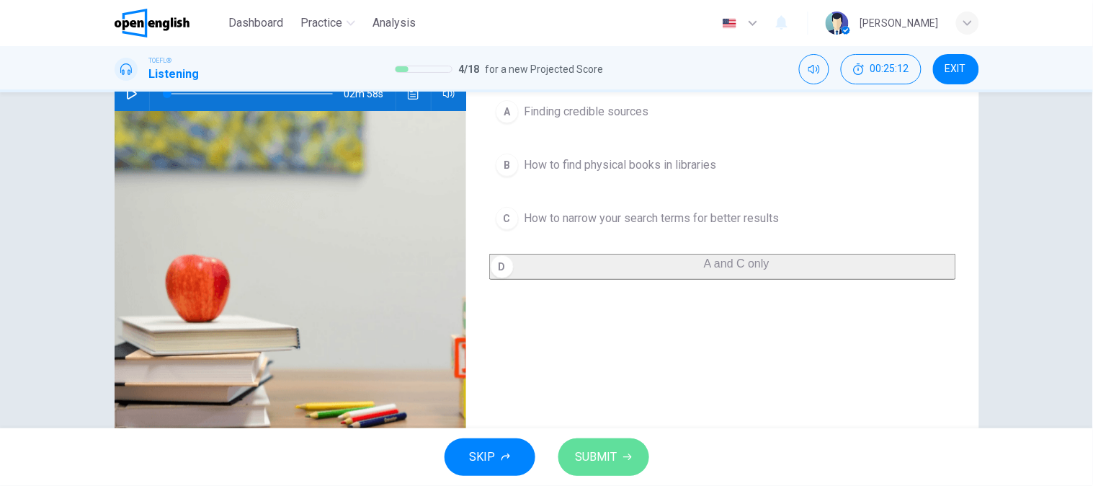
click at [600, 468] on button "SUBMIT" at bounding box center [603, 456] width 91 height 37
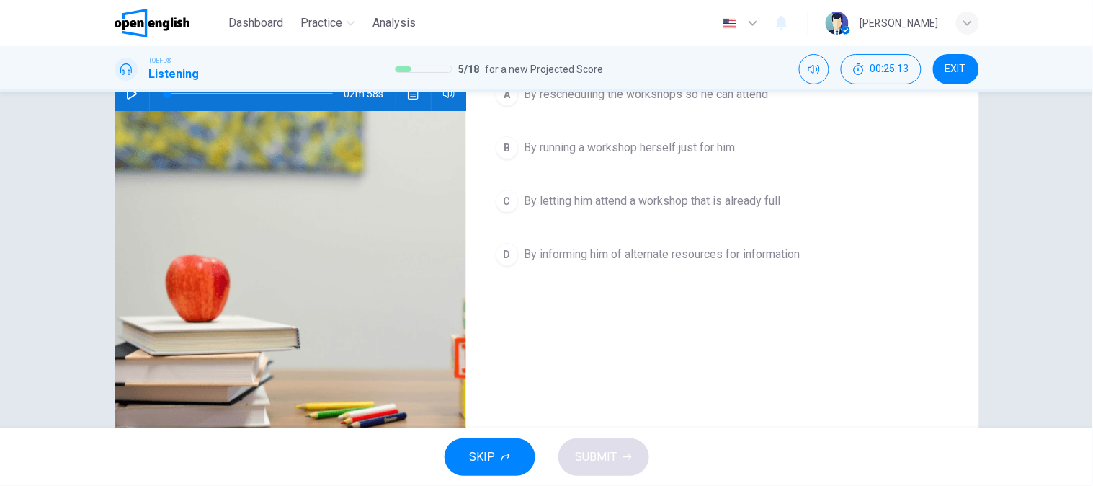
scroll to position [142, 0]
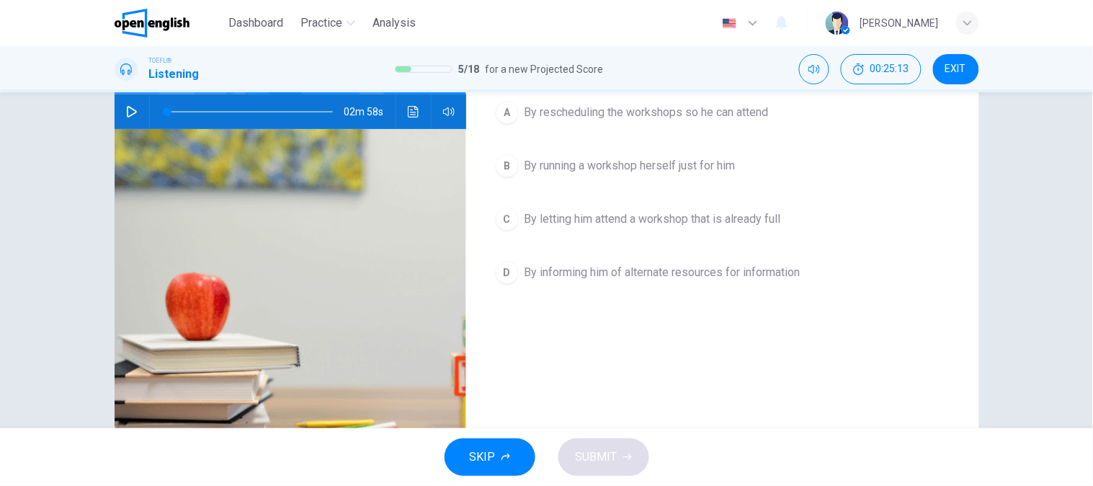
click at [707, 414] on div "Question 6 How does the librarian offer to help the student? A By rescheduling …" at bounding box center [722, 229] width 513 height 501
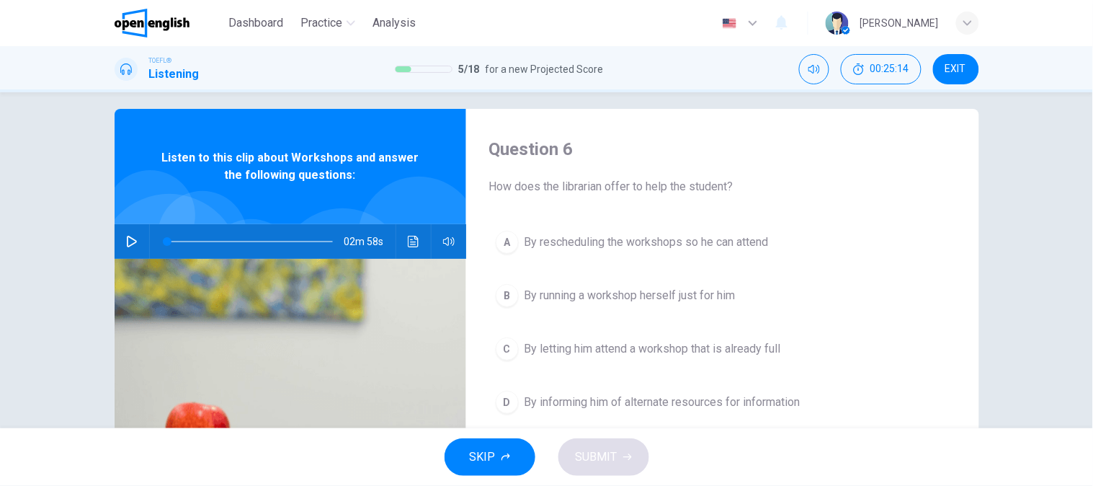
scroll to position [0, 0]
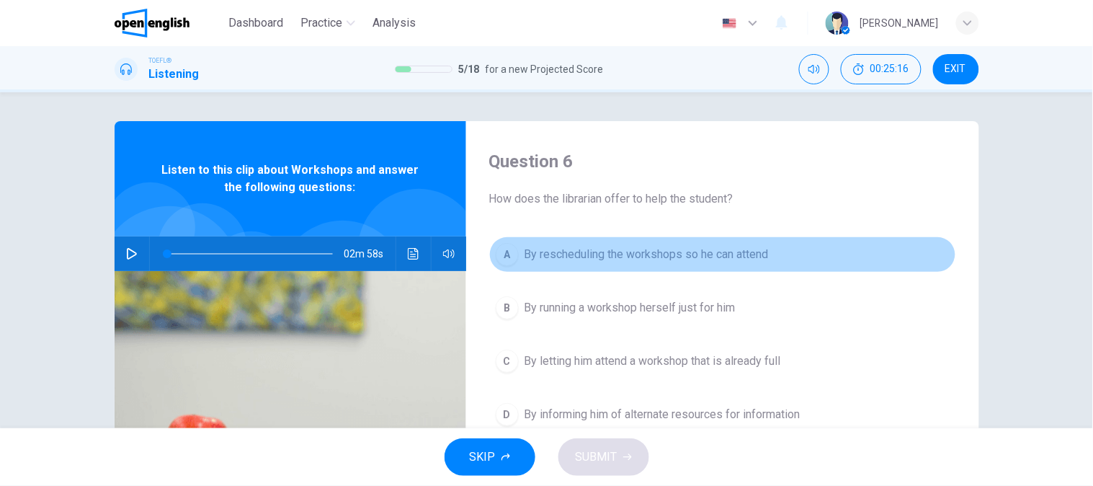
click at [672, 257] on span "By rescheduling the workshops so he can attend" at bounding box center [647, 254] width 244 height 17
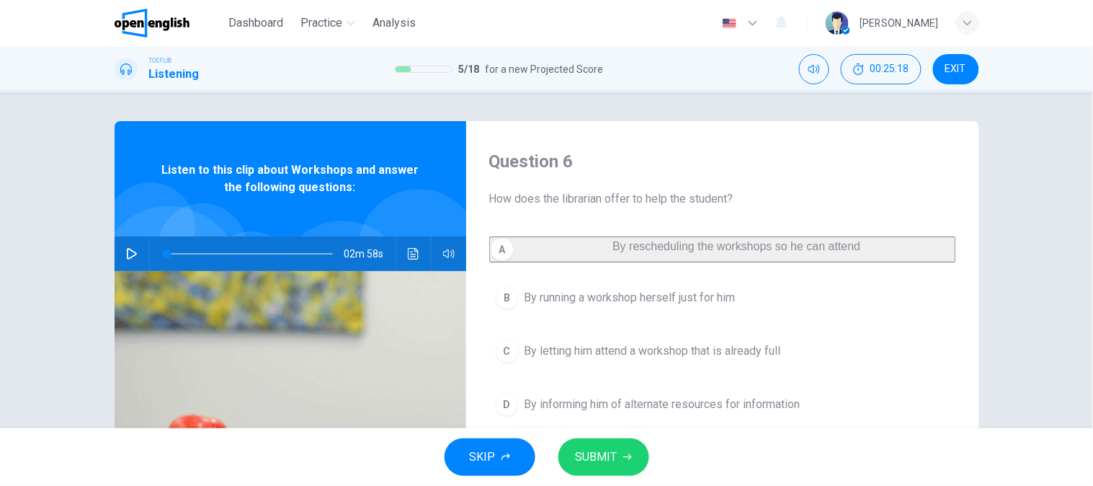
click at [712, 316] on button "B By running a workshop herself just for him" at bounding box center [722, 298] width 467 height 36
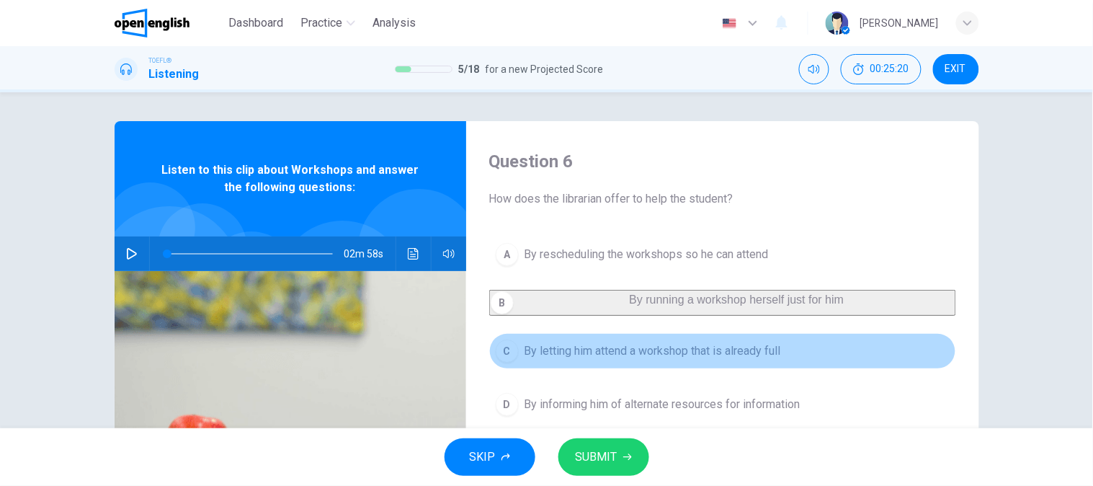
click at [712, 359] on span "By letting him attend a workshop that is already full" at bounding box center [653, 350] width 257 height 17
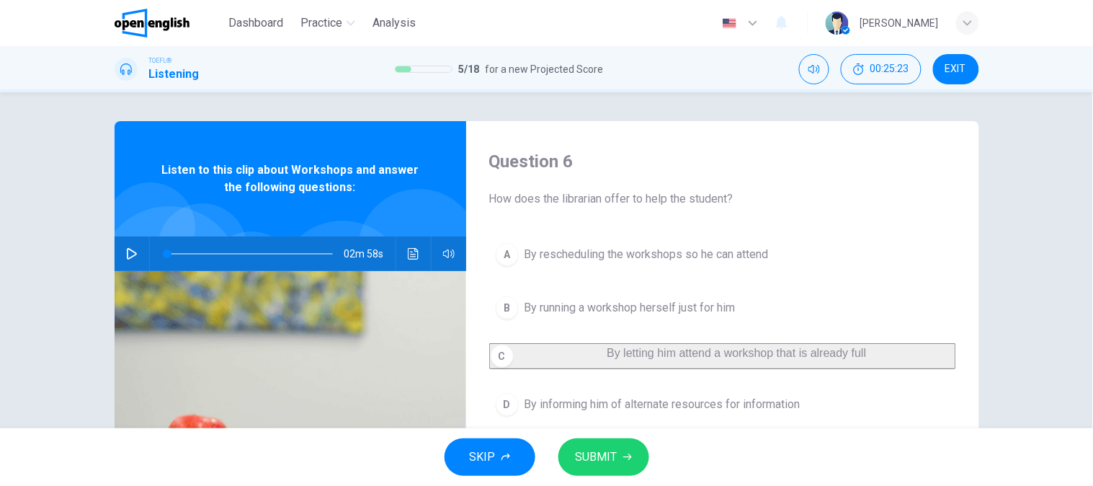
scroll to position [80, 0]
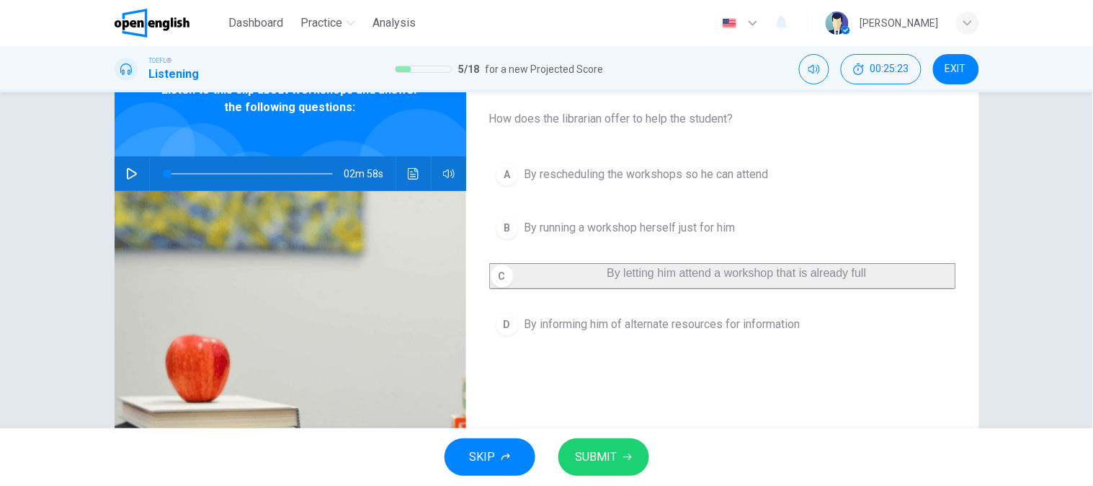
click at [715, 333] on span "By informing him of alternate resources for information" at bounding box center [663, 324] width 276 height 17
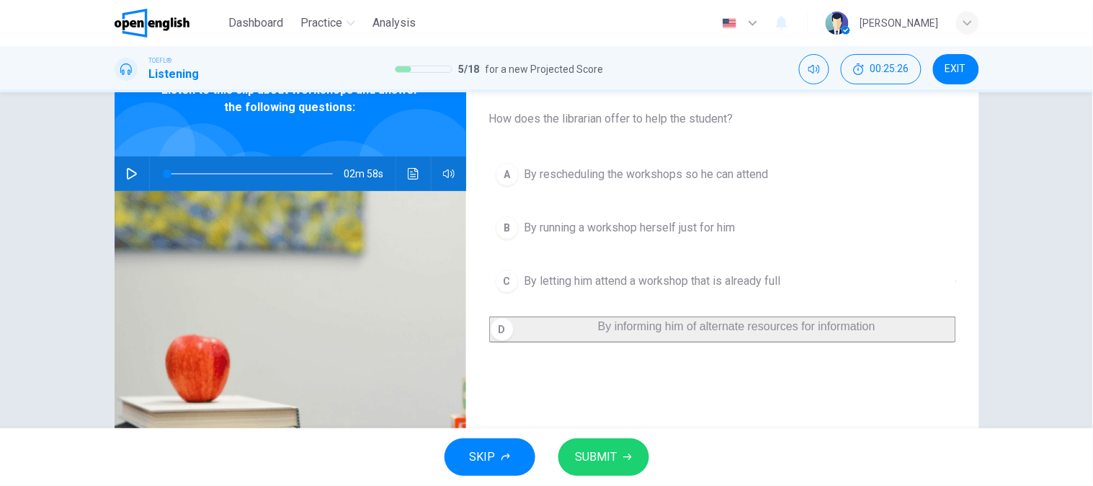
click at [634, 445] on button "SUBMIT" at bounding box center [603, 456] width 91 height 37
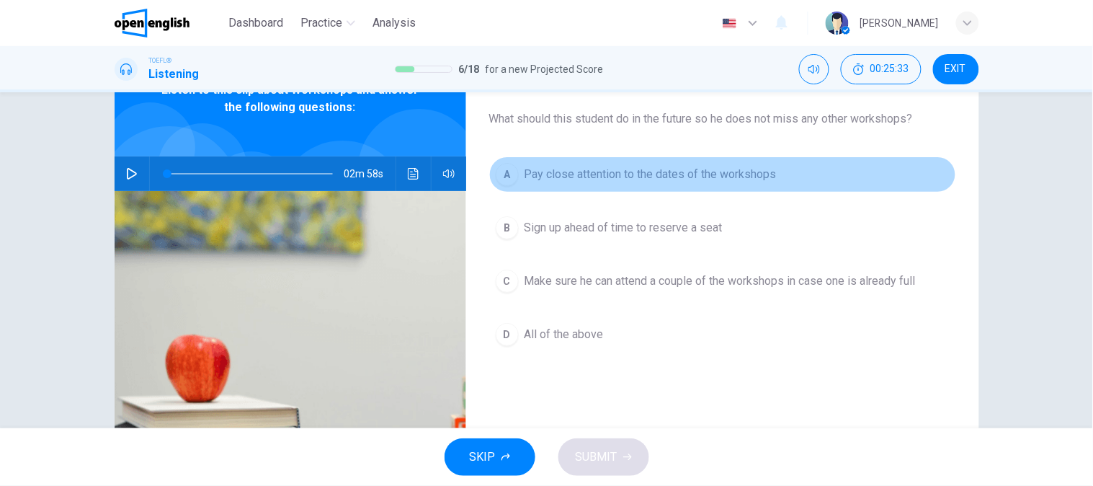
click at [555, 189] on button "A Pay close attention to the dates of the workshops" at bounding box center [722, 174] width 467 height 36
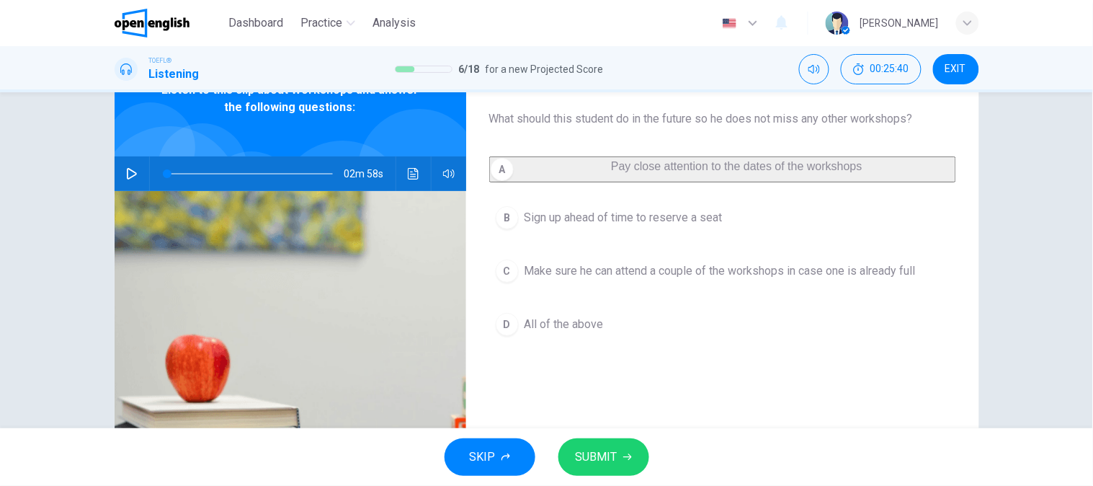
click at [569, 226] on span "Sign up ahead of time to reserve a seat" at bounding box center [624, 217] width 198 height 17
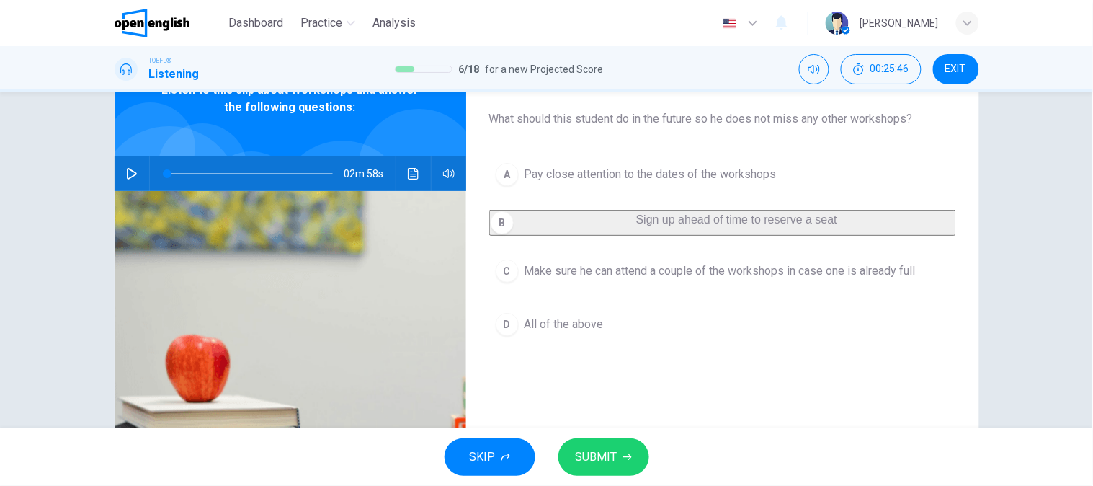
click at [571, 437] on div "SKIP SUBMIT" at bounding box center [546, 457] width 1093 height 58
drag, startPoint x: 581, startPoint y: 434, endPoint x: 581, endPoint y: 442, distance: 7.9
click at [581, 437] on div "SKIP SUBMIT" at bounding box center [546, 457] width 1093 height 58
click at [582, 445] on button "SUBMIT" at bounding box center [603, 456] width 91 height 37
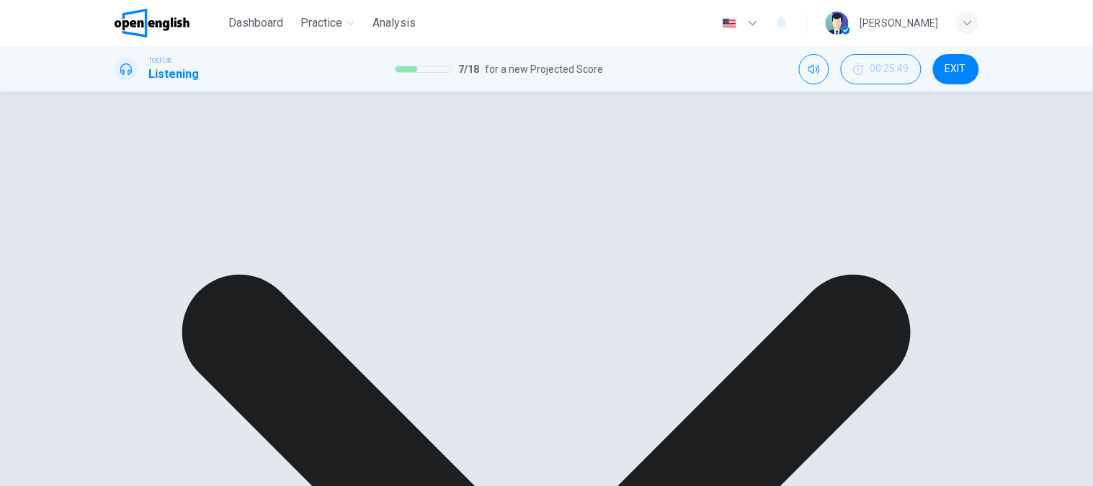
click at [621, 341] on div "A Pay close attention to the dates of the workshops B Sign up ahead of time to …" at bounding box center [722, 248] width 467 height 184
click at [617, 334] on div "A Pay close attention to the dates of the workshops B Sign up ahead of time to …" at bounding box center [722, 248] width 467 height 184
click at [492, 277] on div "A Pay close attention to the dates of the workshops B Sign up ahead of time to …" at bounding box center [722, 248] width 467 height 184
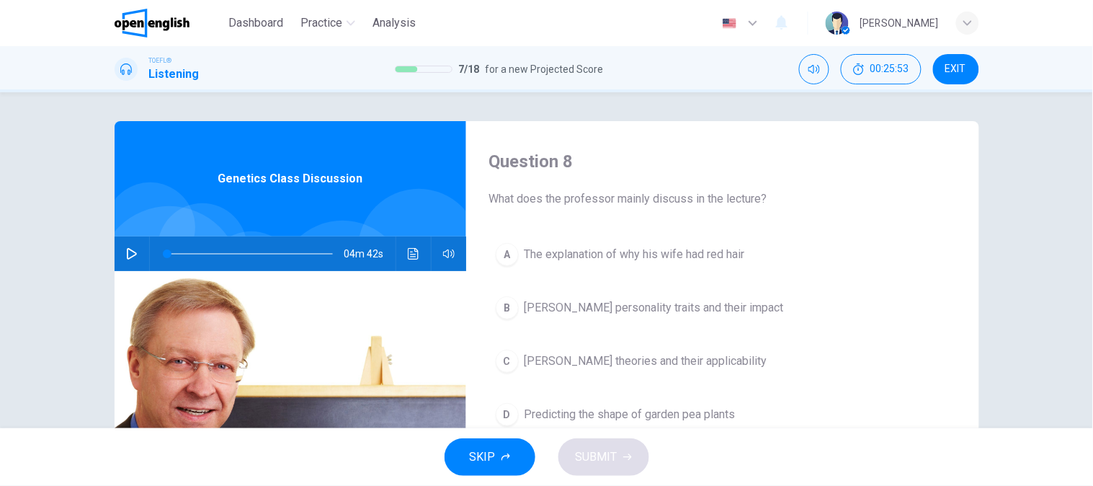
drag, startPoint x: 131, startPoint y: 261, endPoint x: 144, endPoint y: 258, distance: 13.3
click at [132, 260] on button "button" at bounding box center [131, 253] width 23 height 35
click at [395, 255] on div "04m 41s" at bounding box center [291, 253] width 352 height 35
click at [402, 256] on button "Click to see the audio transcription" at bounding box center [413, 253] width 23 height 35
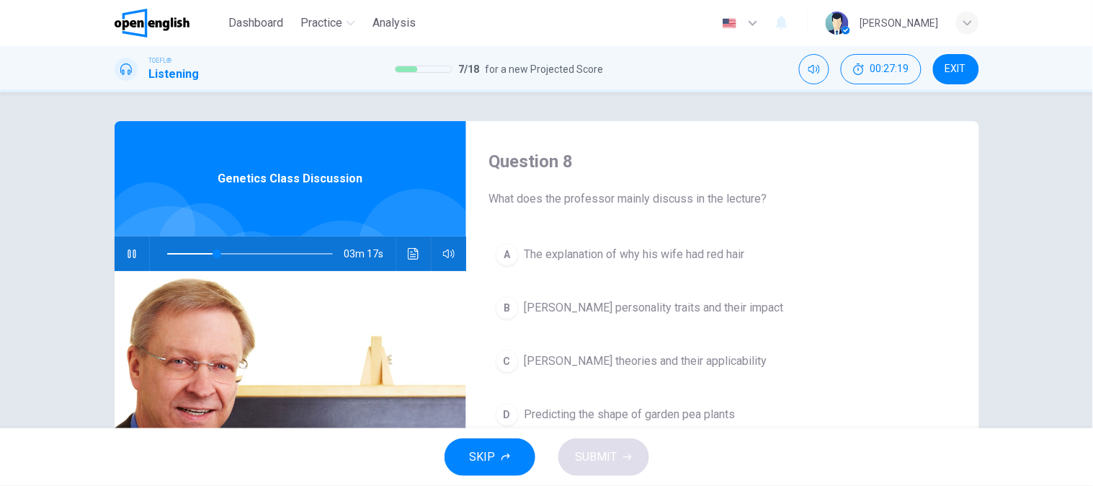
scroll to position [320, 0]
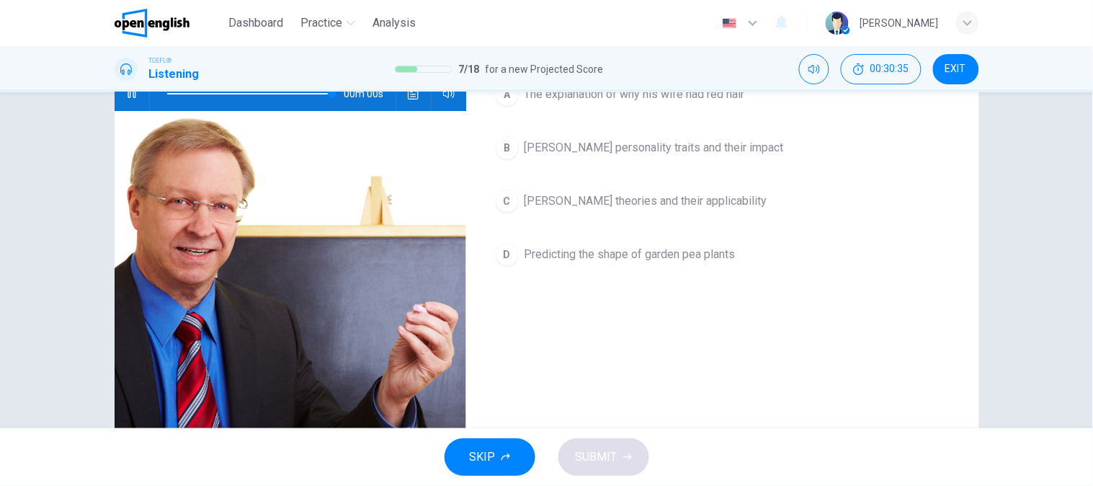
type input "*"
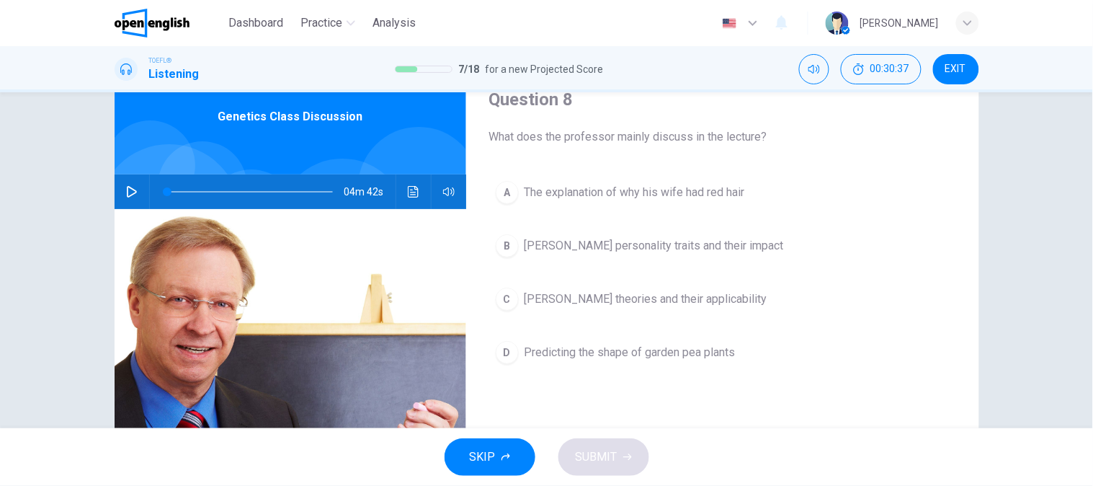
scroll to position [0, 0]
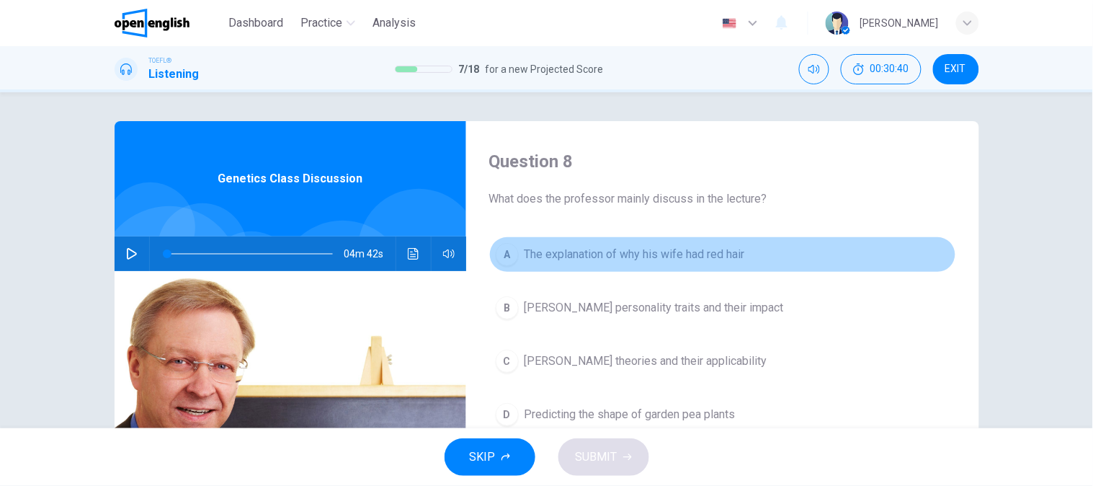
click at [564, 256] on span "The explanation of why his wife had red hair" at bounding box center [635, 254] width 220 height 17
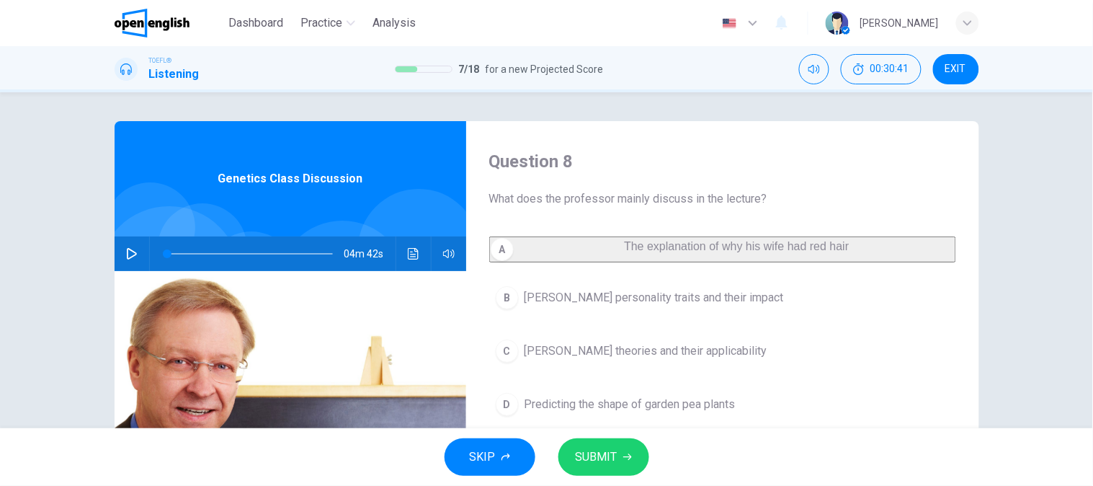
click at [557, 316] on button "B [PERSON_NAME] personality traits and their impact" at bounding box center [722, 298] width 467 height 36
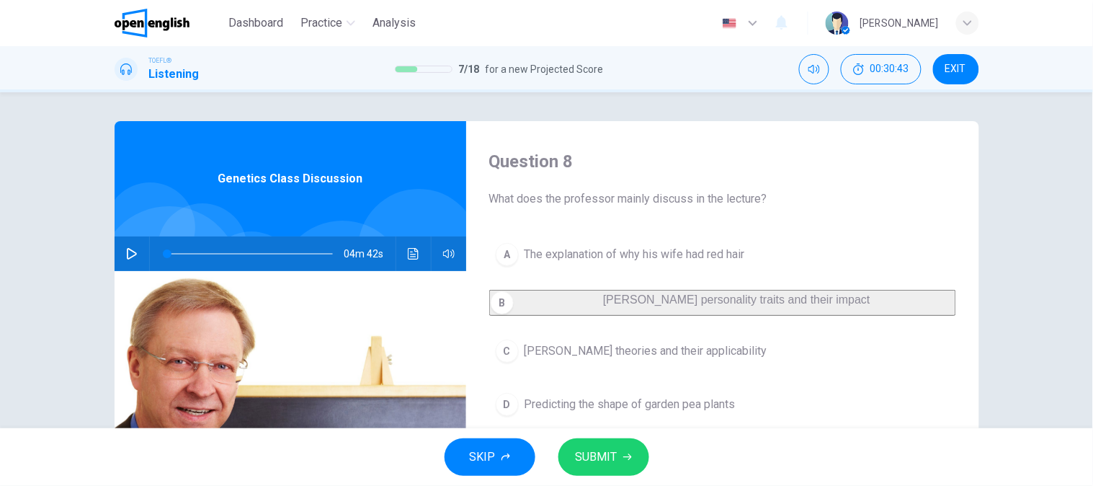
click at [557, 369] on button "C [PERSON_NAME] theories and their applicability" at bounding box center [722, 351] width 467 height 36
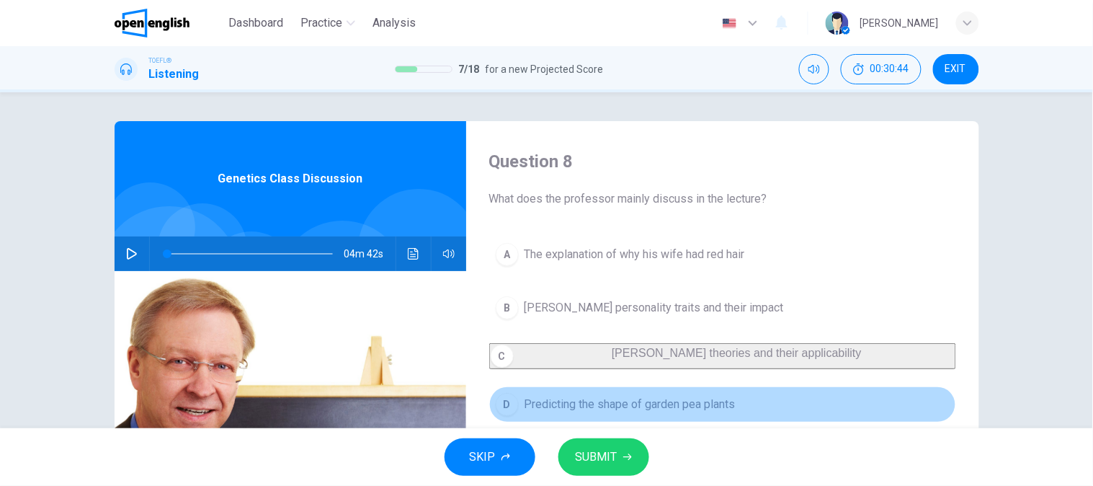
click at [558, 413] on span "Predicting the shape of garden pea plants" at bounding box center [630, 404] width 211 height 17
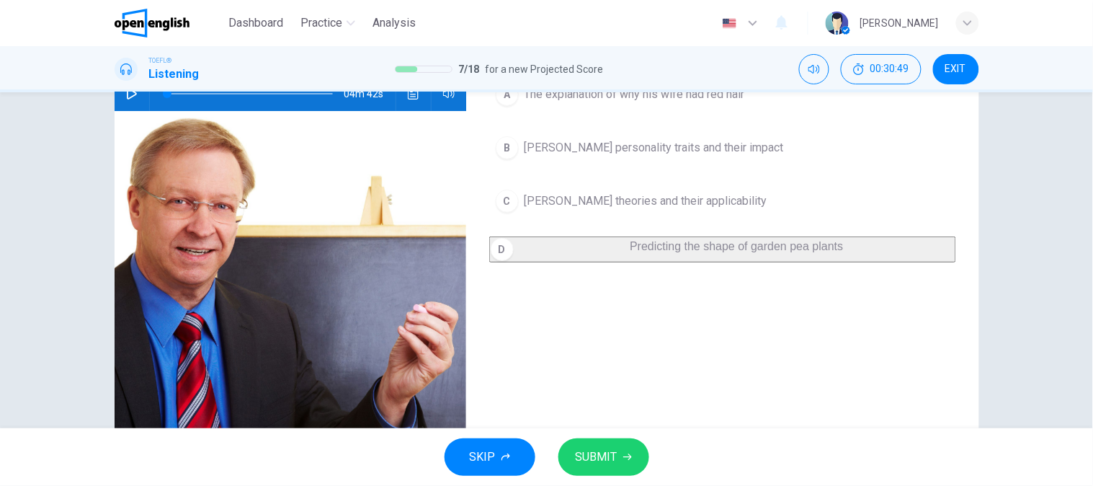
scroll to position [80, 0]
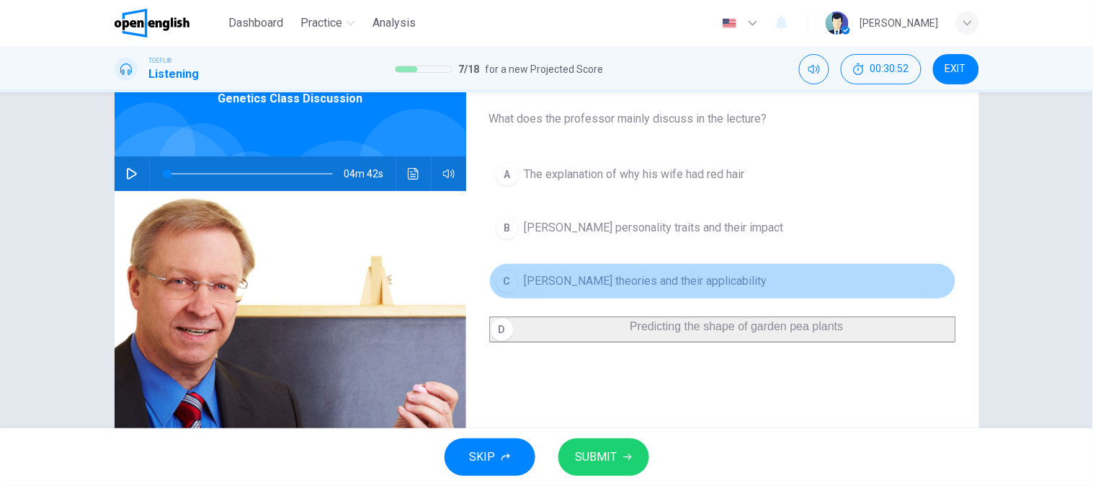
click at [612, 293] on button "C [PERSON_NAME] theories and their applicability" at bounding box center [722, 281] width 467 height 36
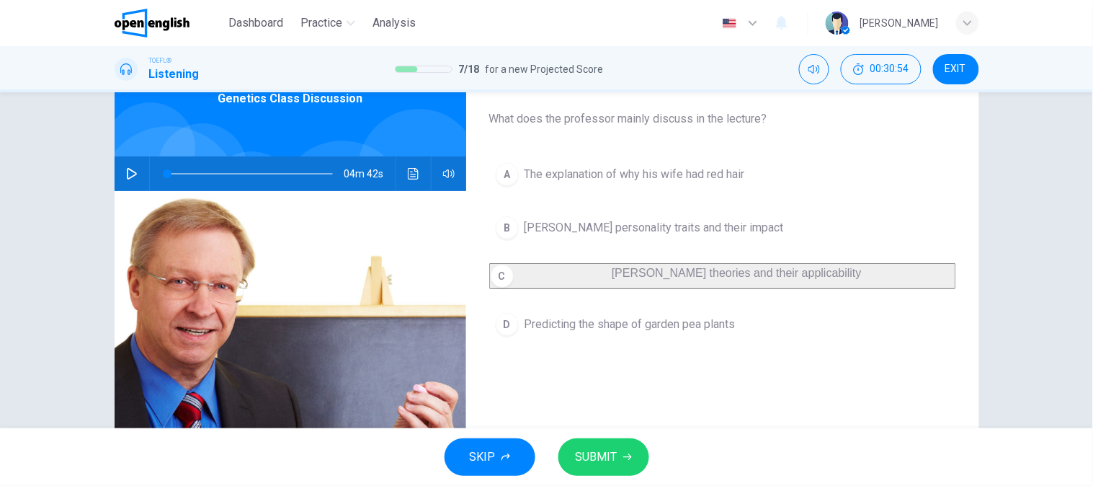
click at [592, 246] on div "A The explanation of why his wife had red hair B [PERSON_NAME] personality trai…" at bounding box center [722, 263] width 467 height 215
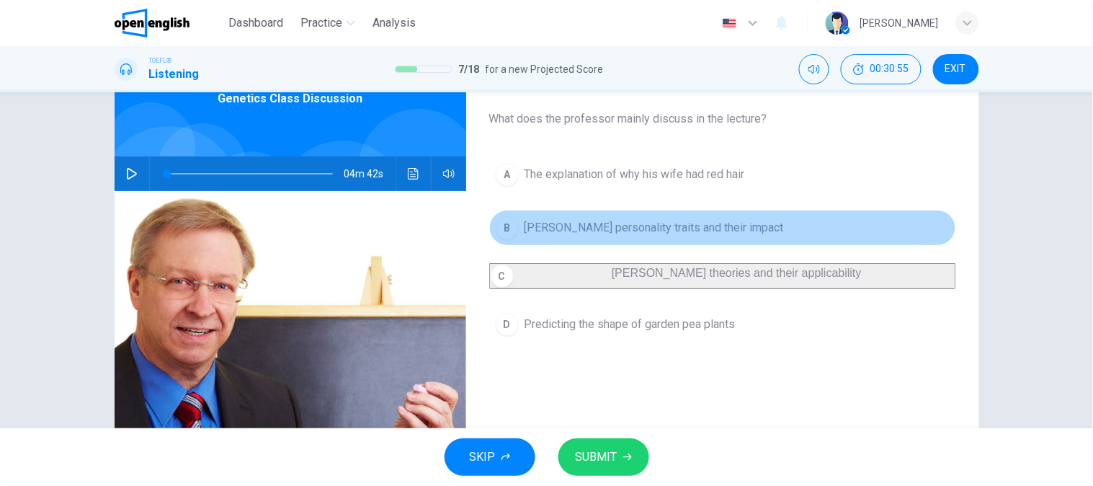
click at [602, 223] on span "[PERSON_NAME] personality traits and their impact" at bounding box center [654, 227] width 259 height 17
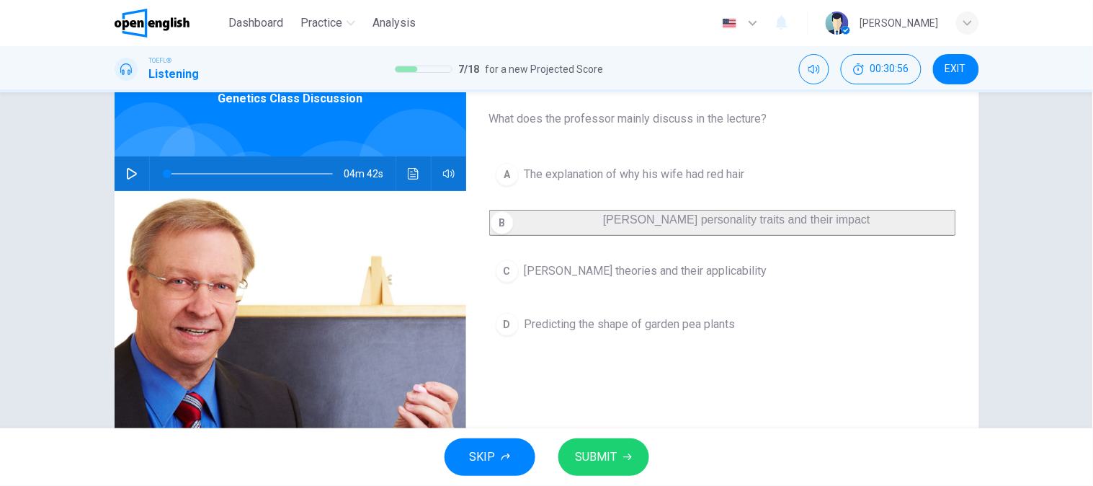
drag, startPoint x: 602, startPoint y: 427, endPoint x: 602, endPoint y: 442, distance: 15.9
click at [602, 430] on div "Dashboard Practice Analysis English ** ​ [PERSON_NAME] TOEFL® Listening 7 / 18 …" at bounding box center [546, 243] width 1093 height 486
click at [602, 442] on button "SUBMIT" at bounding box center [603, 456] width 91 height 37
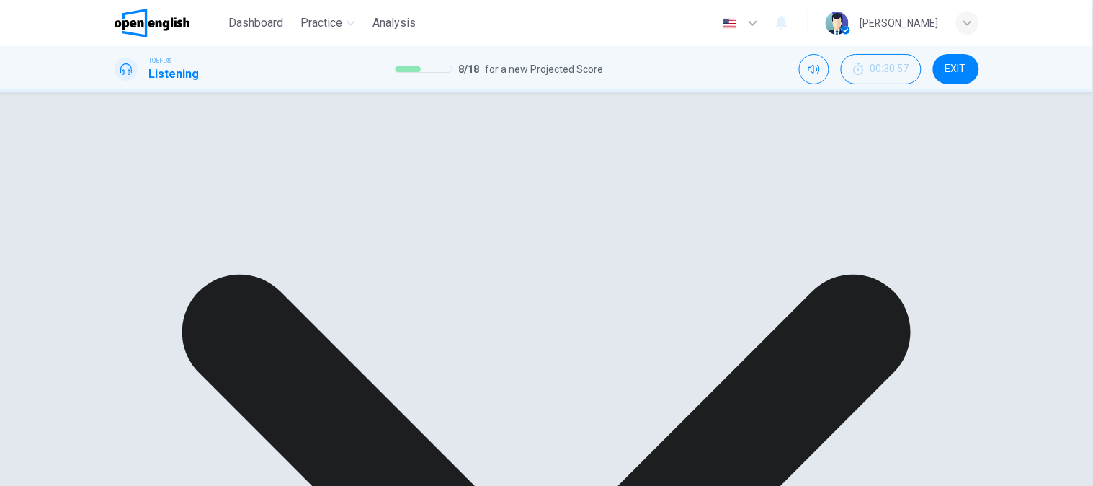
click at [650, 285] on div "A The explanation of why his wife had red hair B [PERSON_NAME] personality trai…" at bounding box center [722, 248] width 467 height 184
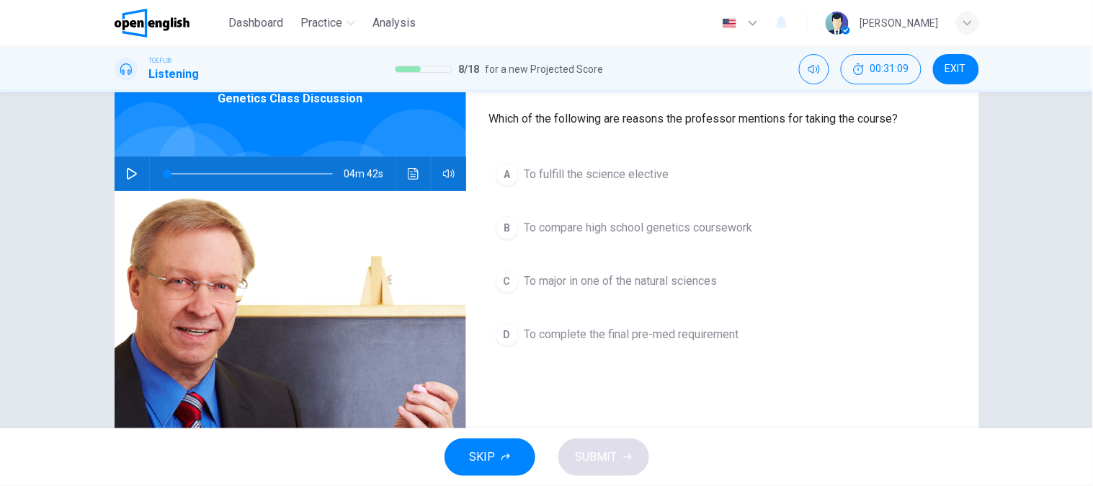
click at [628, 301] on div "A To fulfill the science elective B To compare high school genetics coursework …" at bounding box center [722, 268] width 467 height 225
click at [630, 299] on div "A To fulfill the science elective B To compare high school genetics coursework …" at bounding box center [722, 268] width 467 height 225
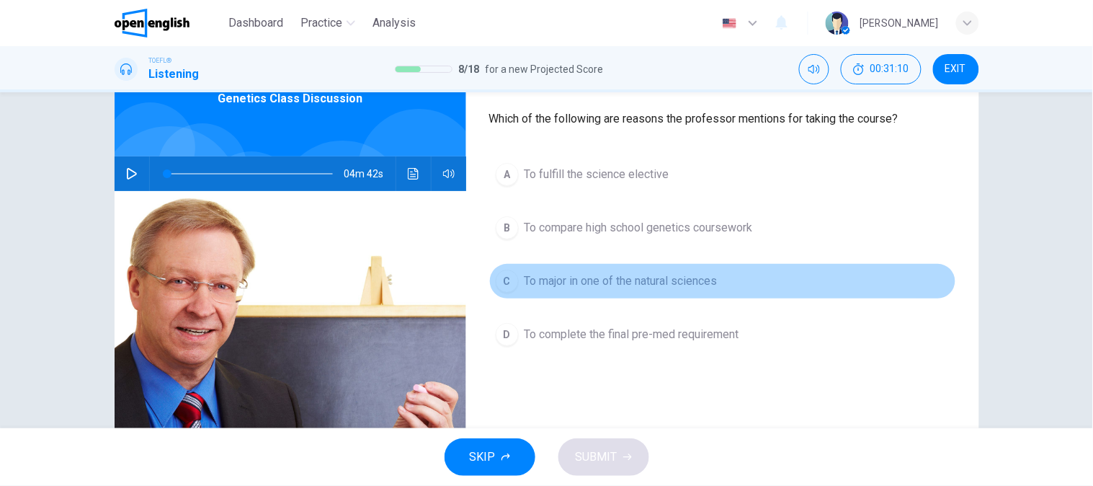
click at [633, 296] on button "C To major in one of the natural sciences" at bounding box center [722, 281] width 467 height 36
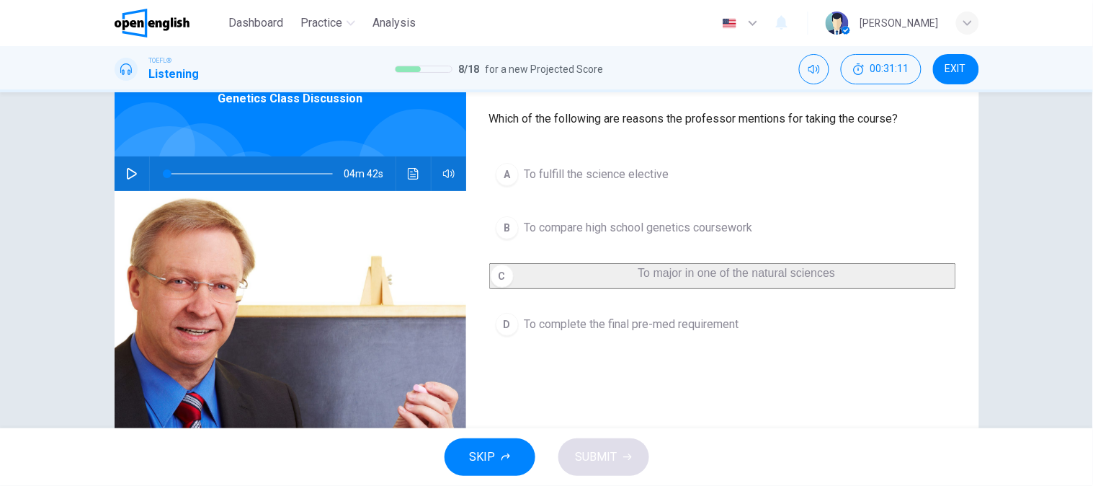
click at [604, 452] on div "SKIP SUBMIT" at bounding box center [546, 457] width 1093 height 58
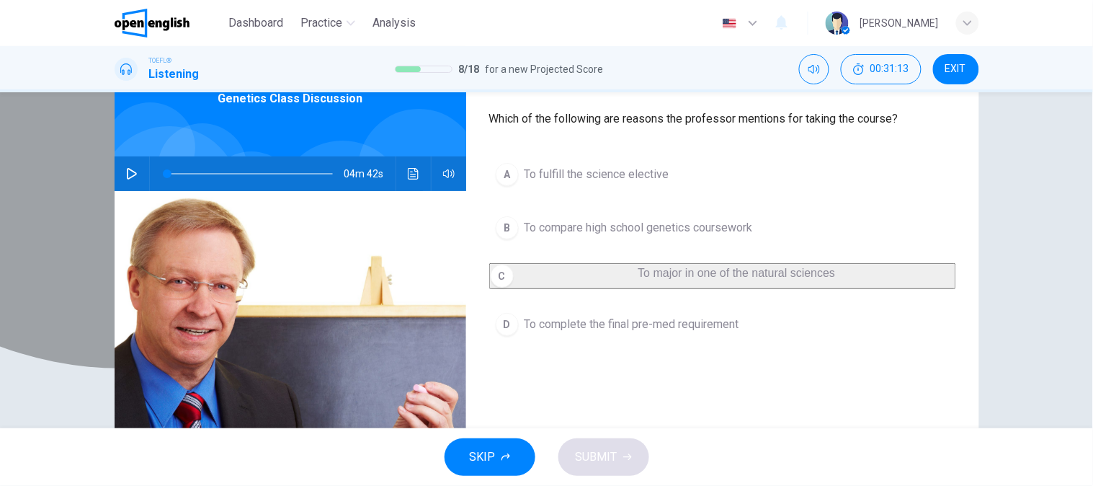
click at [638, 279] on span "To major in one of the natural sciences" at bounding box center [736, 273] width 197 height 12
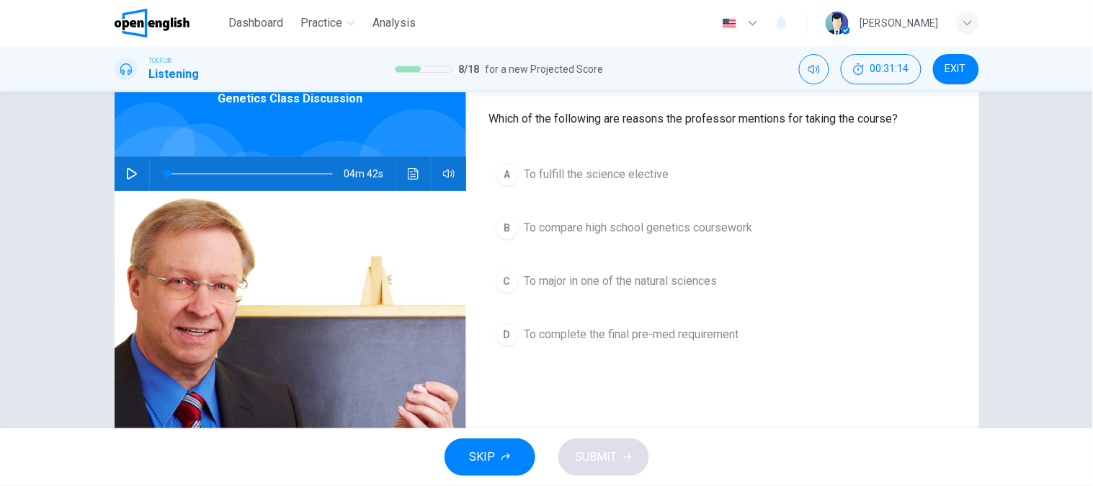
click at [593, 347] on button "D To complete the final pre-med requirement" at bounding box center [722, 334] width 467 height 36
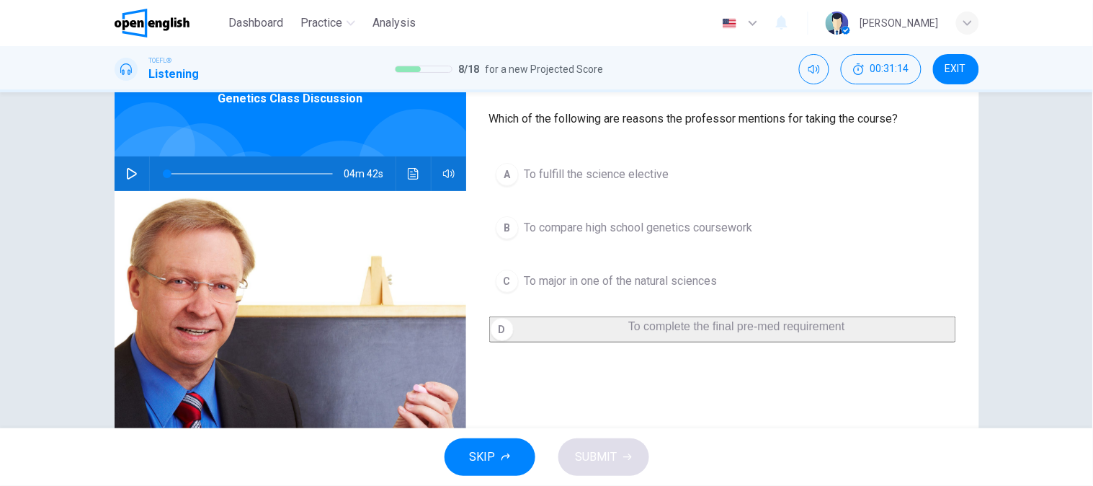
click at [610, 298] on button "C To major in one of the natural sciences" at bounding box center [722, 281] width 467 height 36
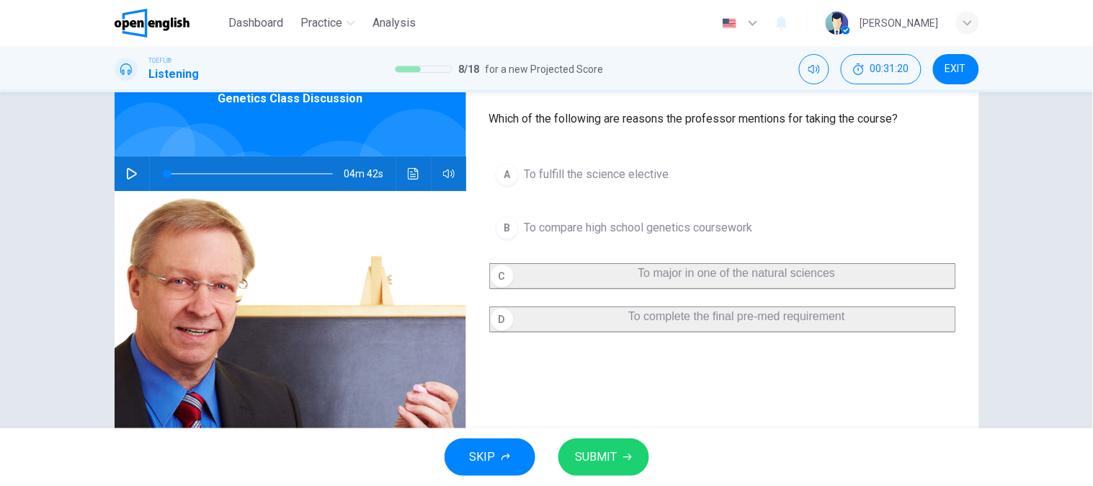
click at [620, 197] on div "A To fulfill the science elective B To compare high school genetics coursework …" at bounding box center [722, 258] width 467 height 205
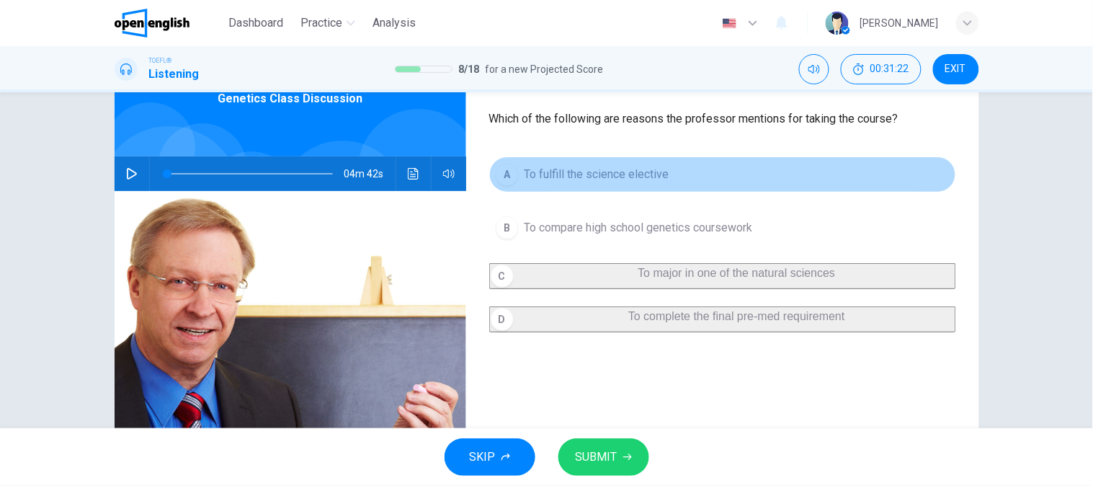
click at [624, 187] on button "A To fulfill the science elective" at bounding box center [722, 174] width 467 height 36
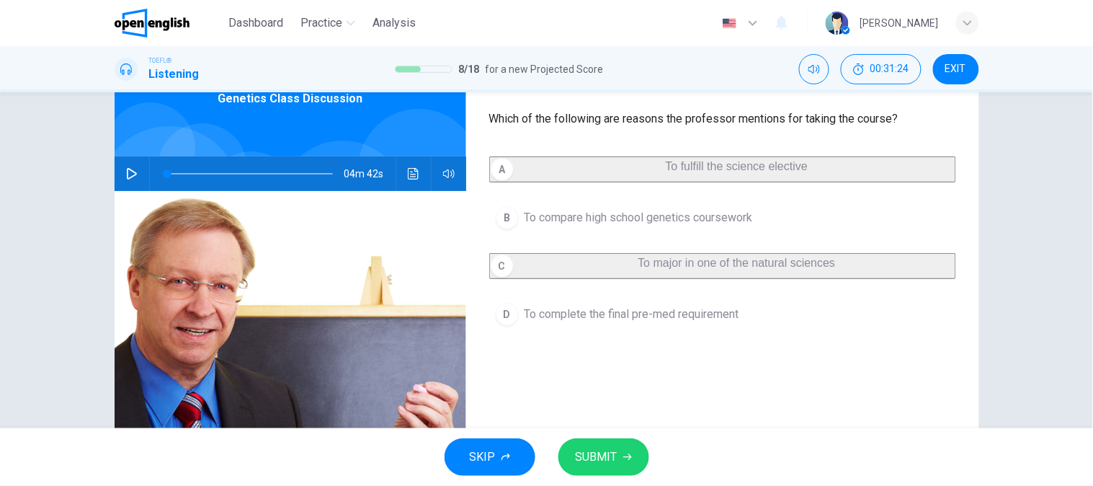
drag, startPoint x: 625, startPoint y: 435, endPoint x: 628, endPoint y: 449, distance: 13.9
click at [628, 443] on div "SKIP SUBMIT" at bounding box center [546, 457] width 1093 height 58
click at [628, 449] on button "SUBMIT" at bounding box center [603, 456] width 91 height 37
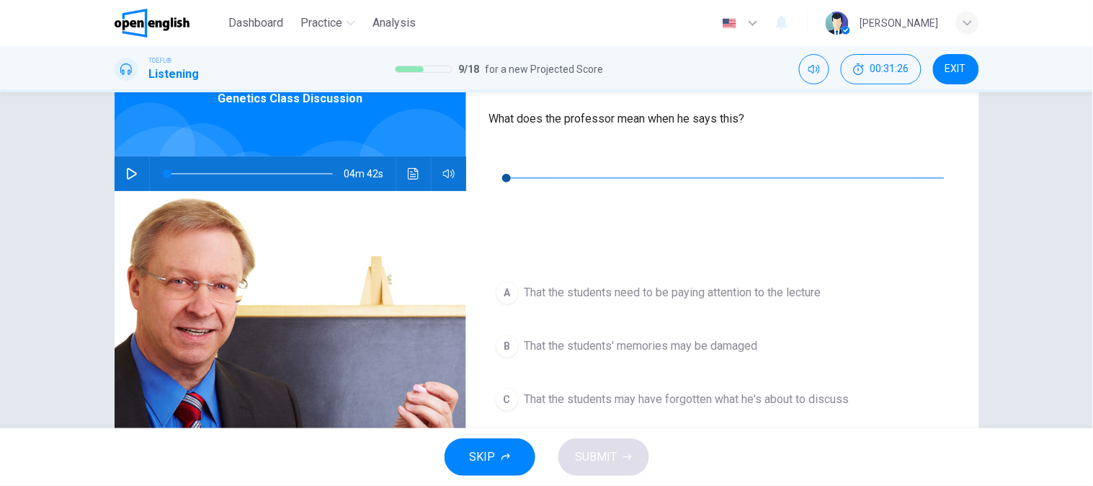
click at [505, 153] on icon "button" at bounding box center [501, 157] width 12 height 12
type input "*"
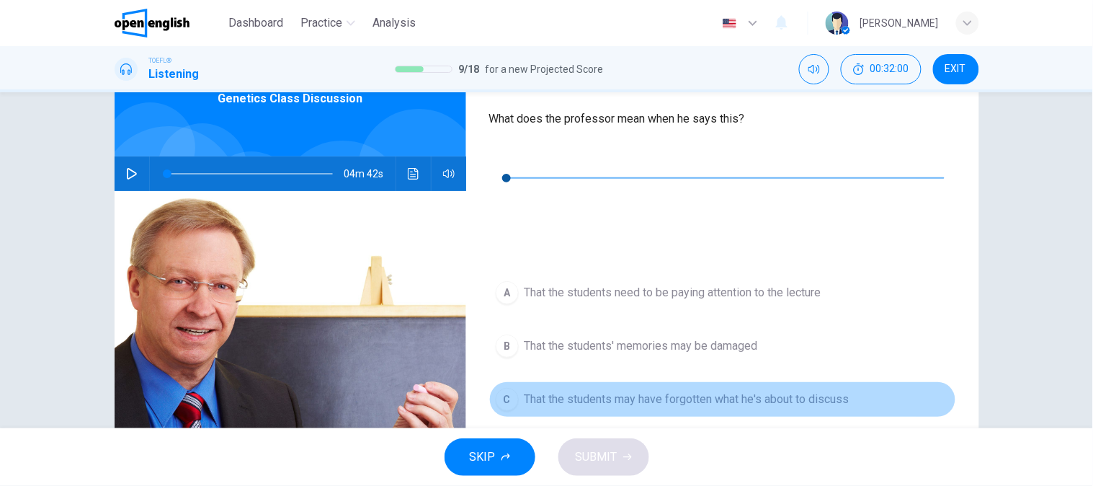
click at [558, 381] on button "C That the students may have forgotten what he's about to discuss" at bounding box center [722, 399] width 467 height 36
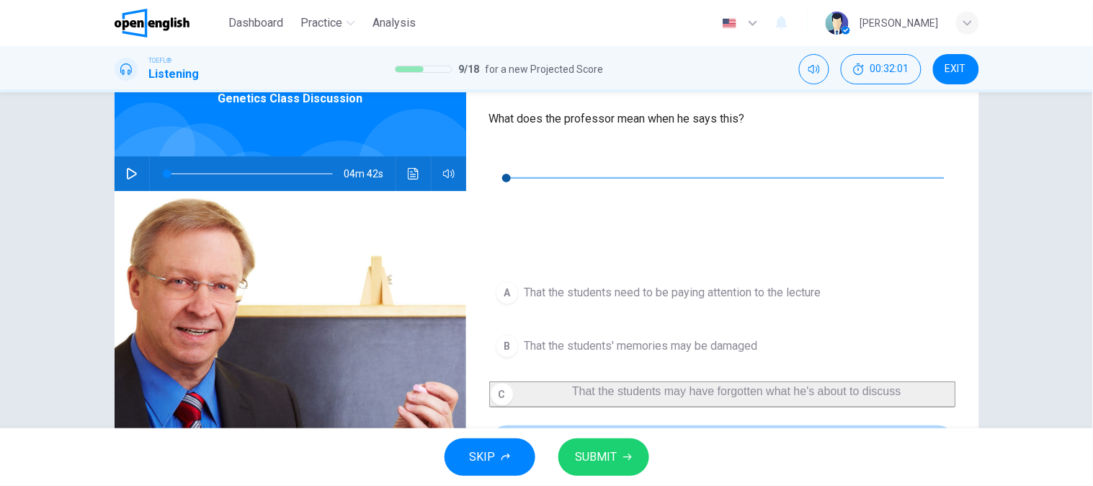
click at [566, 424] on button "D That the students have too many things to remember" at bounding box center [722, 442] width 467 height 36
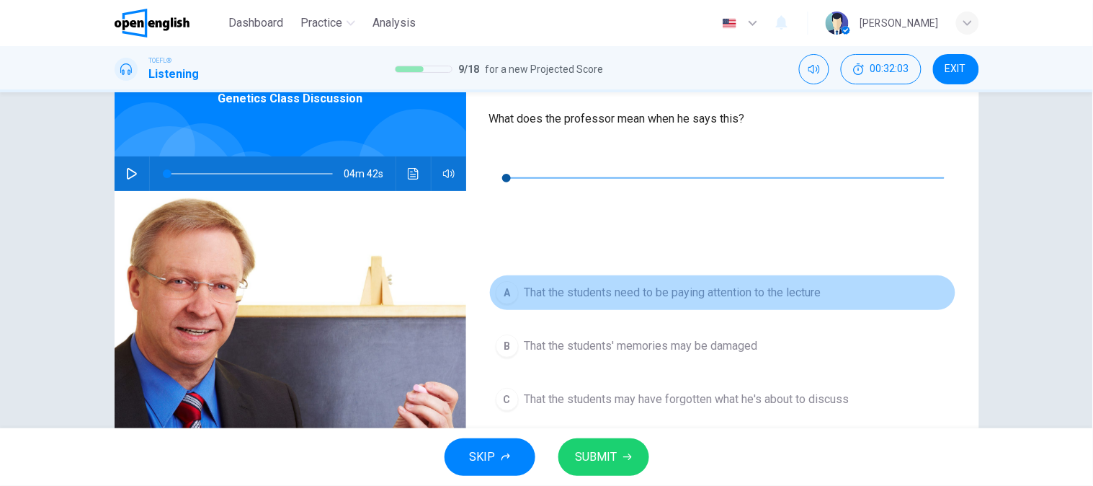
click at [584, 275] on button "A That the students need to be paying attention to the lecture" at bounding box center [722, 293] width 467 height 36
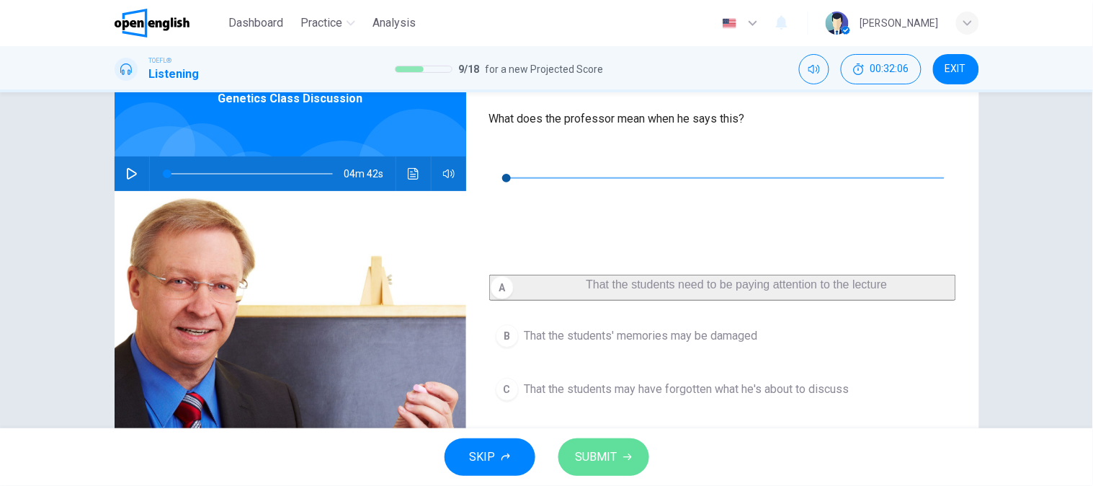
click at [575, 469] on button "SUBMIT" at bounding box center [603, 456] width 91 height 37
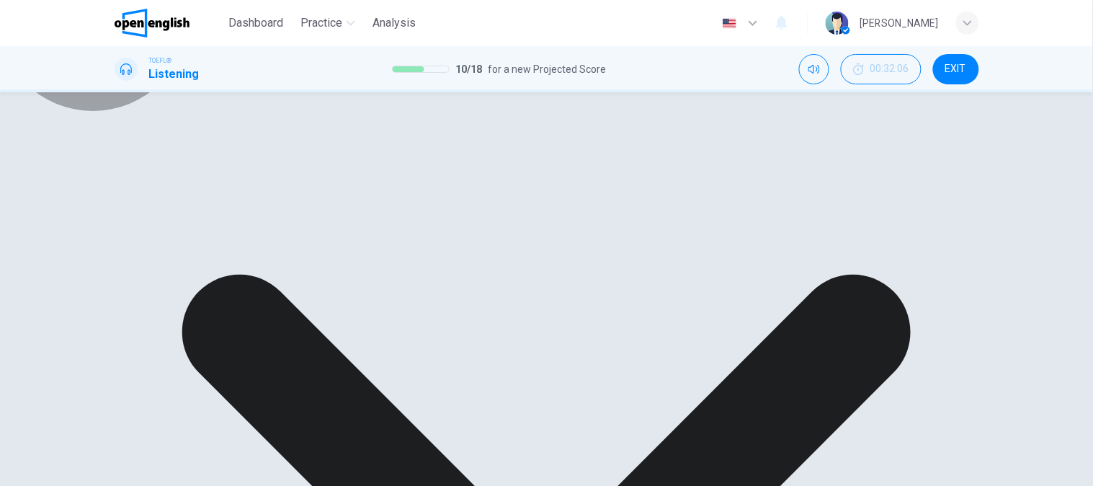
drag, startPoint x: 739, startPoint y: 453, endPoint x: 737, endPoint y: 444, distance: 8.8
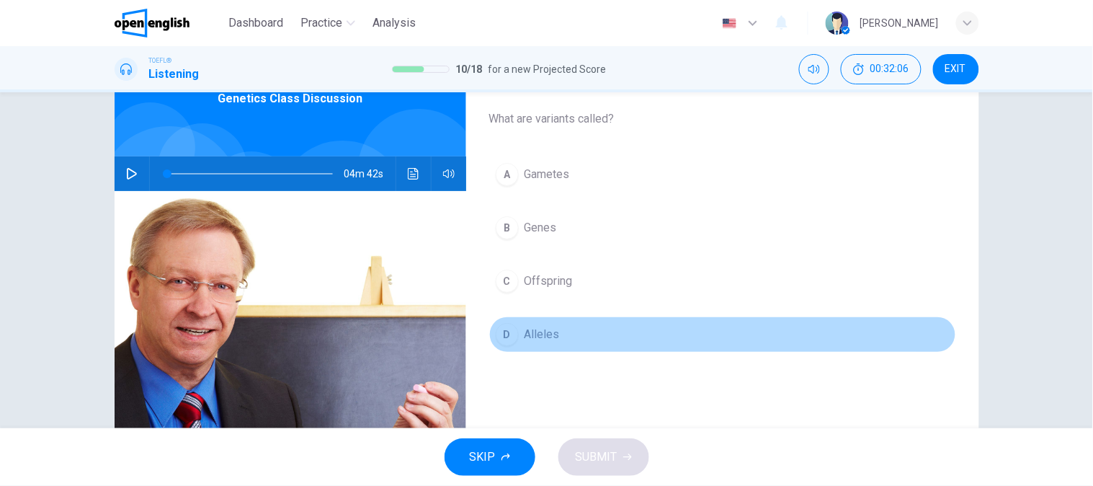
click at [752, 330] on button "D Alleles" at bounding box center [722, 334] width 467 height 36
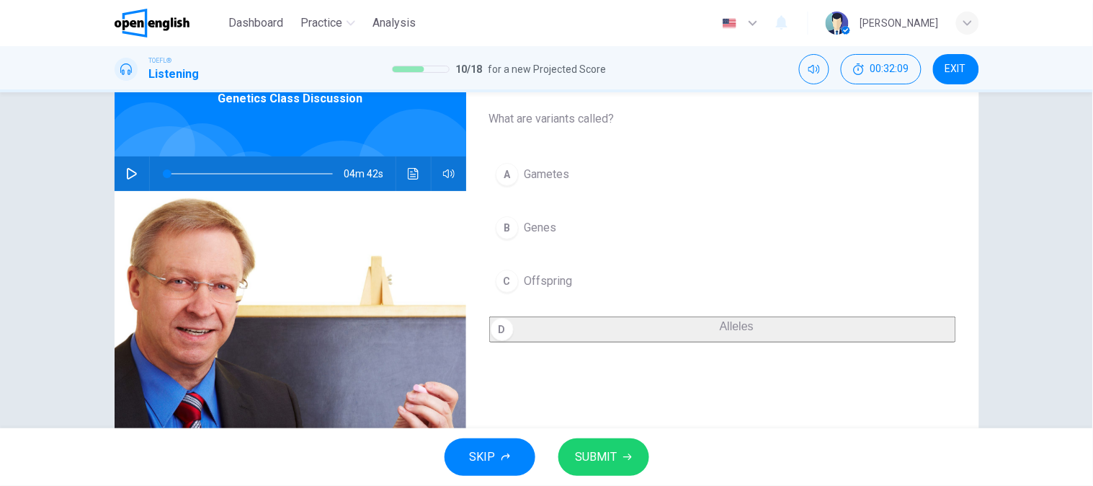
click at [566, 177] on span "Gametes" at bounding box center [547, 174] width 45 height 17
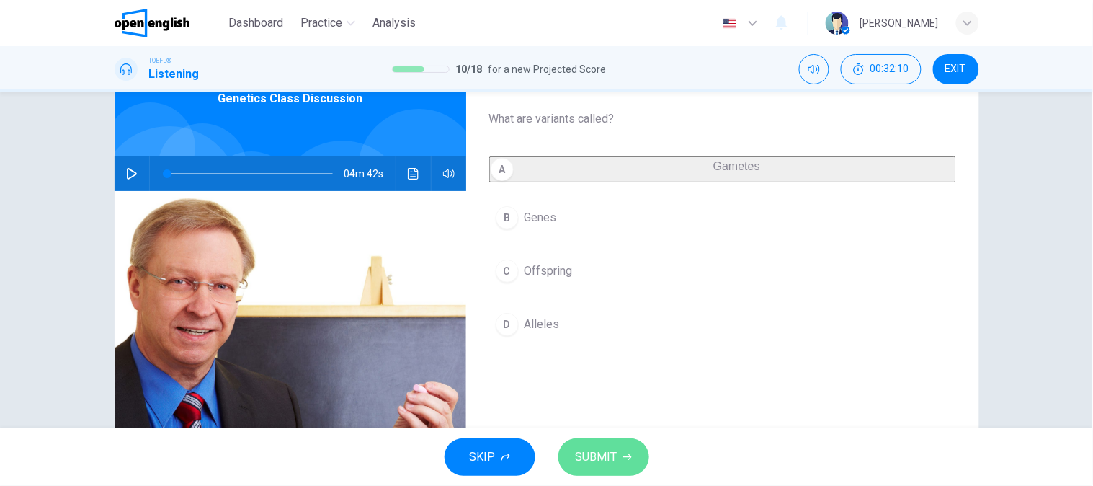
click at [589, 447] on span "SUBMIT" at bounding box center [597, 457] width 42 height 20
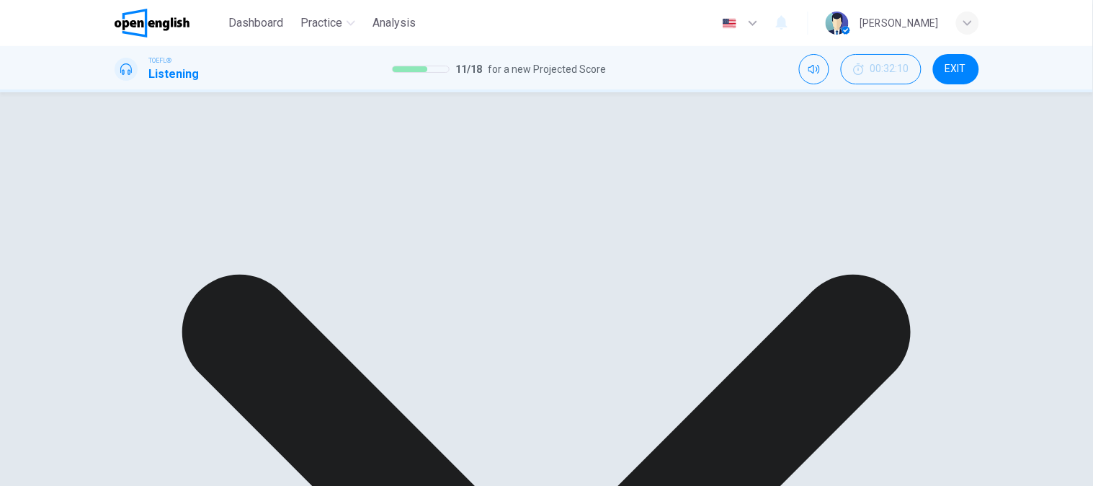
click at [615, 324] on div "A Gametes B Genes C Offspring D Alleles" at bounding box center [722, 248] width 467 height 184
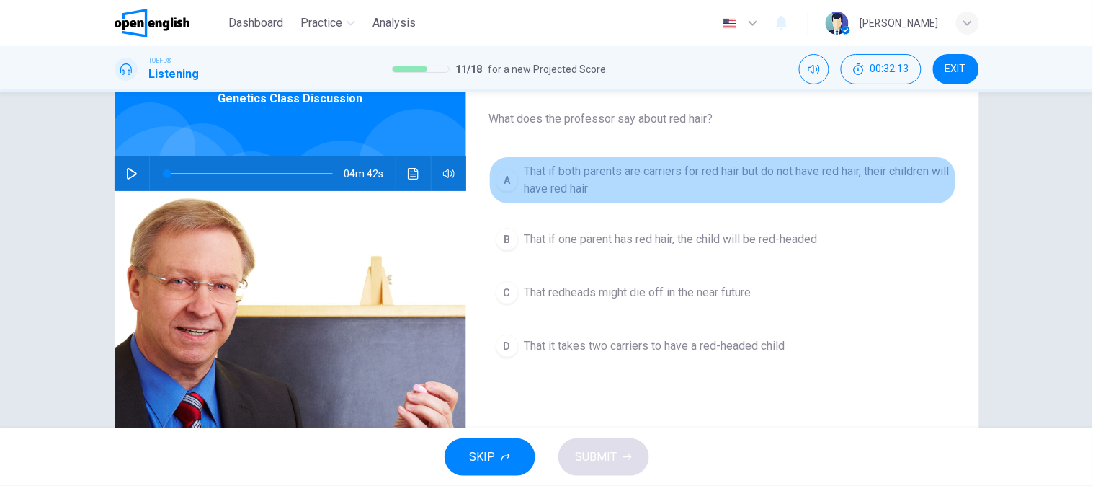
click at [657, 185] on span "That if both parents are carriers for red hair but do not have red hair, their …" at bounding box center [737, 180] width 425 height 35
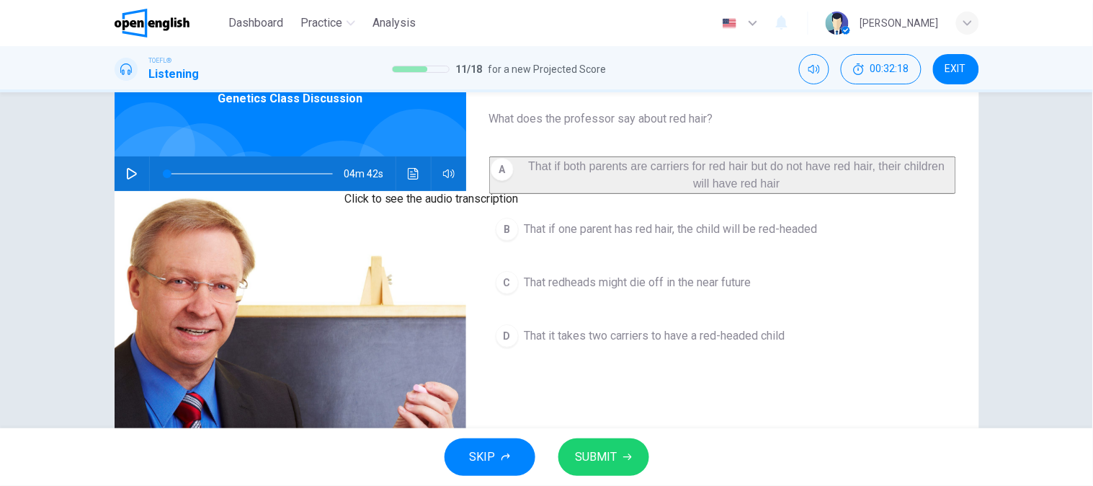
click at [408, 169] on icon "Click to see the audio transcription" at bounding box center [414, 174] width 12 height 12
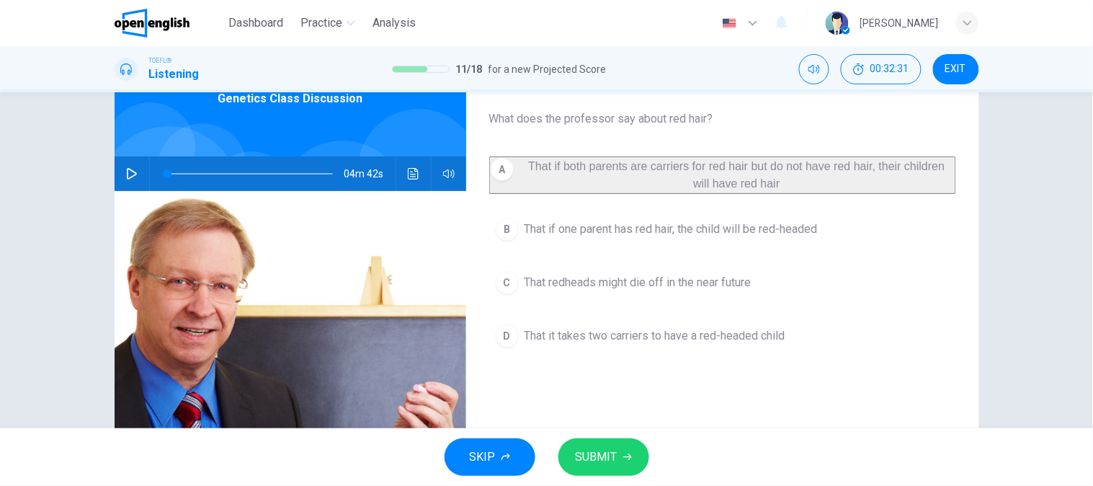
drag, startPoint x: 384, startPoint y: 314, endPoint x: 563, endPoint y: 318, distance: 179.5
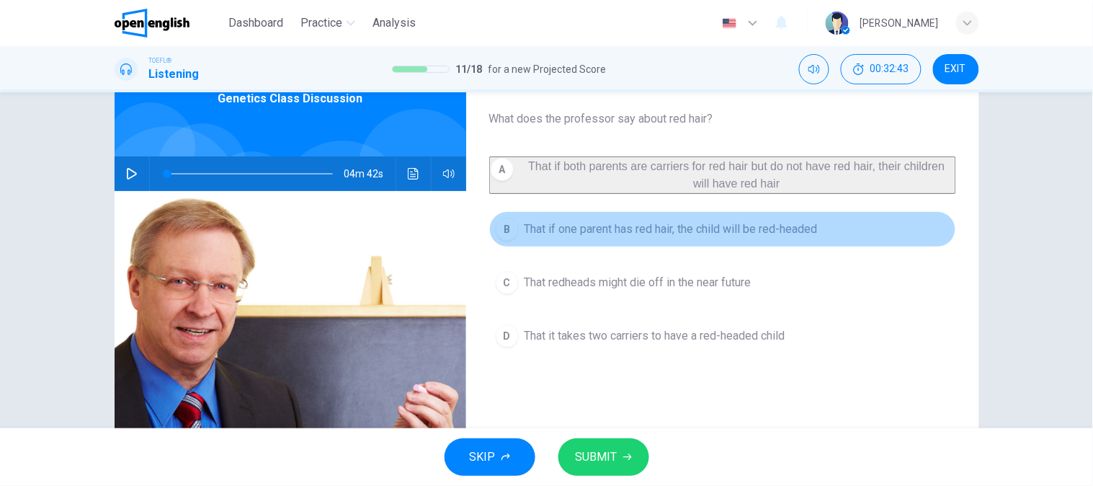
click at [649, 247] on button "B That if one parent has red hair, the child will be red-headed" at bounding box center [722, 229] width 467 height 36
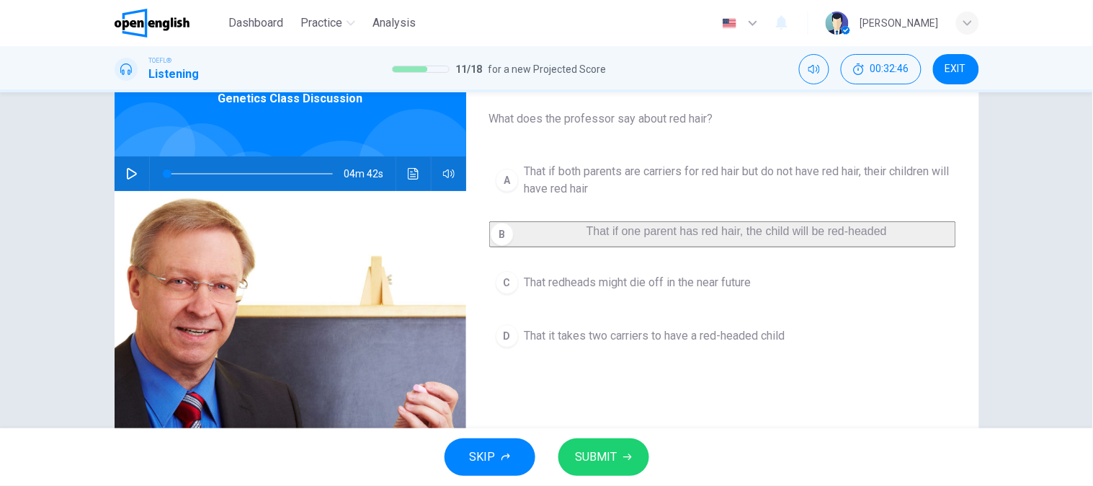
click at [408, 168] on icon "Click to see the audio transcription" at bounding box center [414, 174] width 12 height 12
drag, startPoint x: 732, startPoint y: 90, endPoint x: 726, endPoint y: 112, distance: 23.1
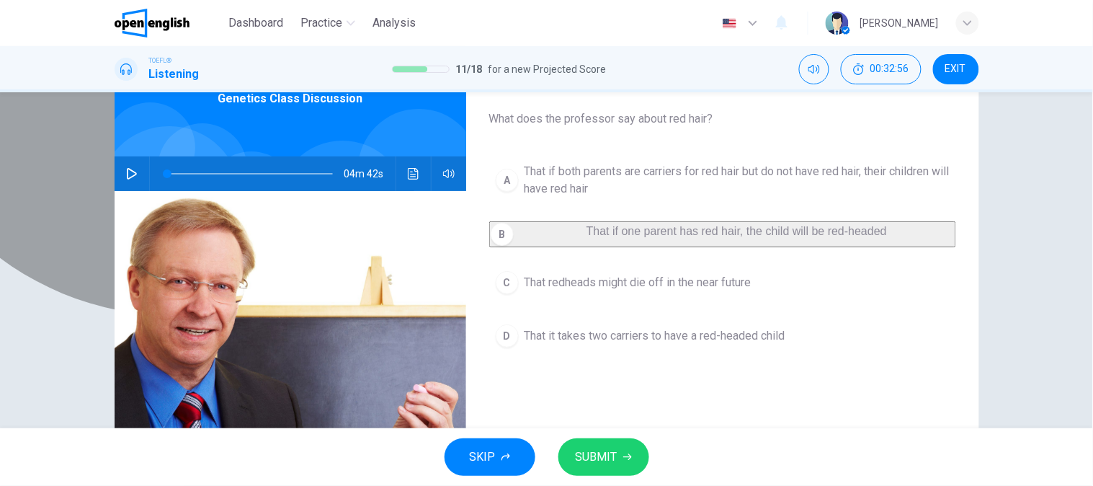
click at [660, 237] on span "That if one parent has red hair, the child will be red-headed" at bounding box center [737, 231] width 300 height 12
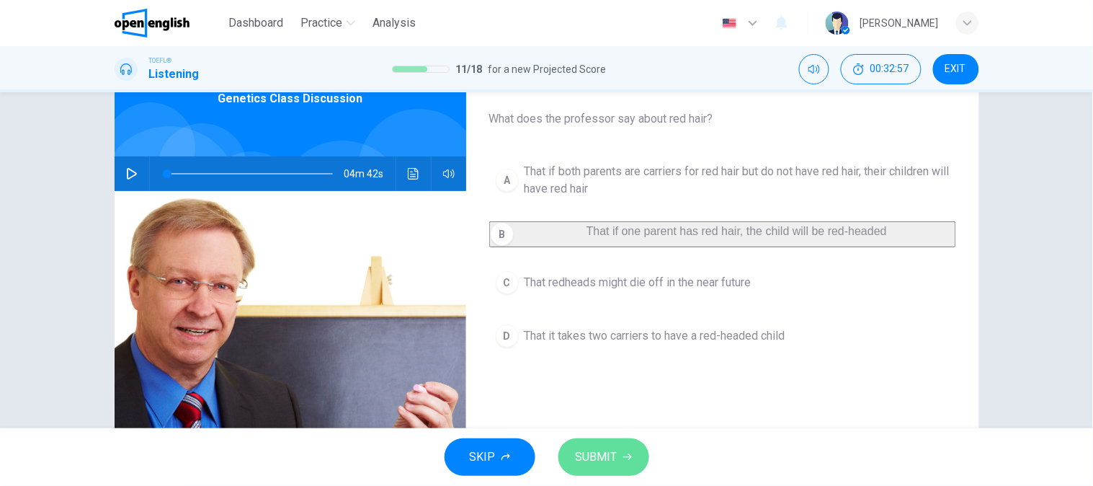
click at [600, 459] on span "SUBMIT" at bounding box center [597, 457] width 42 height 20
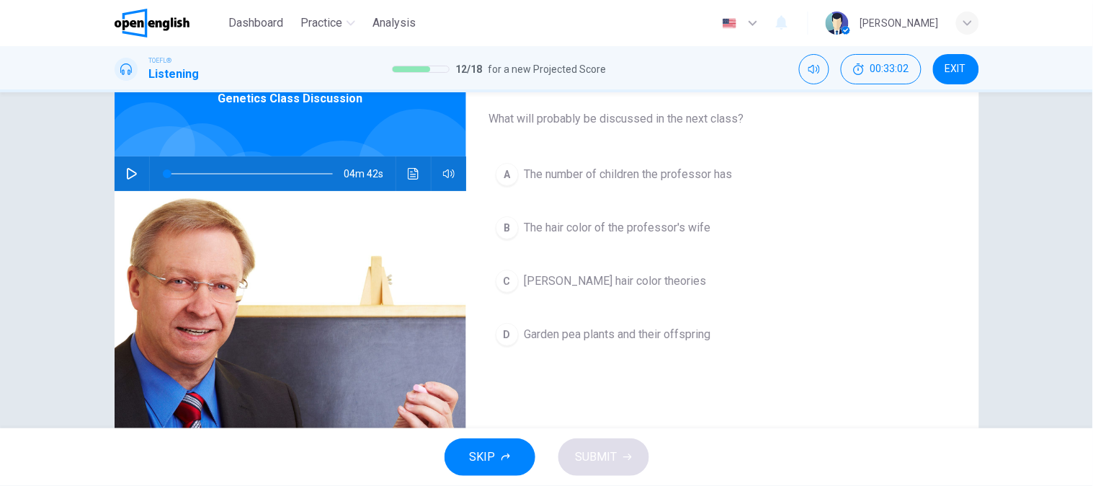
click at [661, 450] on div "SKIP SUBMIT" at bounding box center [546, 457] width 1093 height 58
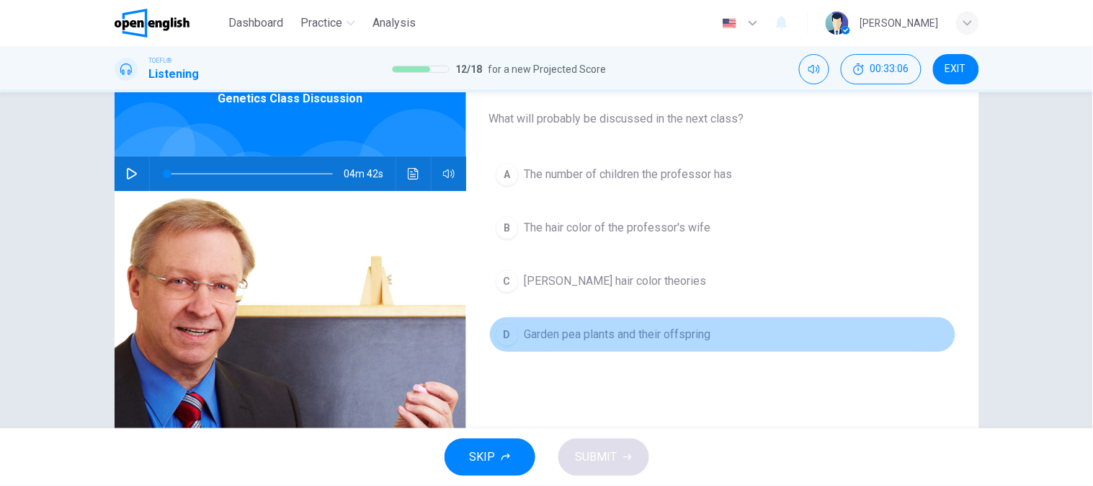
click at [660, 323] on button "D Garden pea plants and their offspring" at bounding box center [722, 334] width 467 height 36
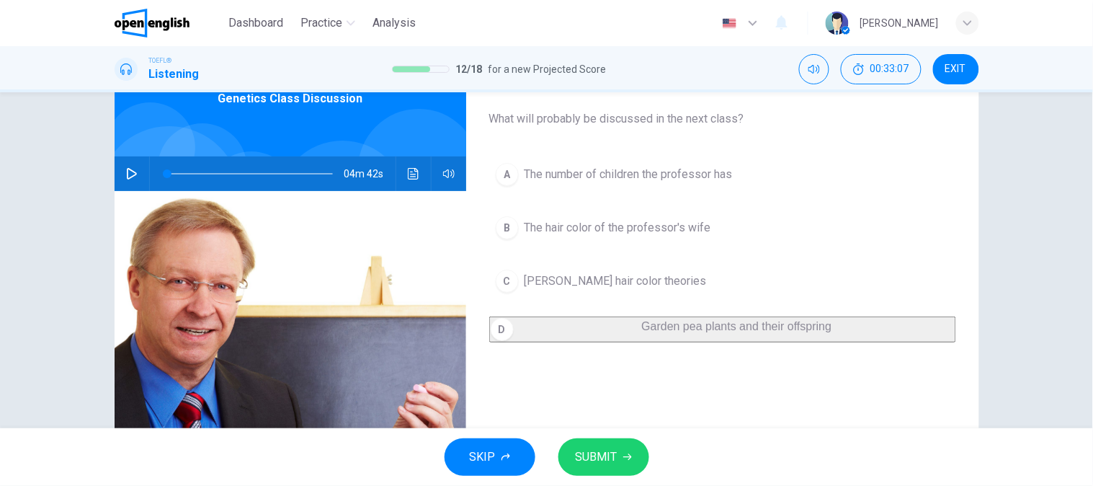
click at [683, 267] on button "C [PERSON_NAME] hair color theories" at bounding box center [722, 281] width 467 height 36
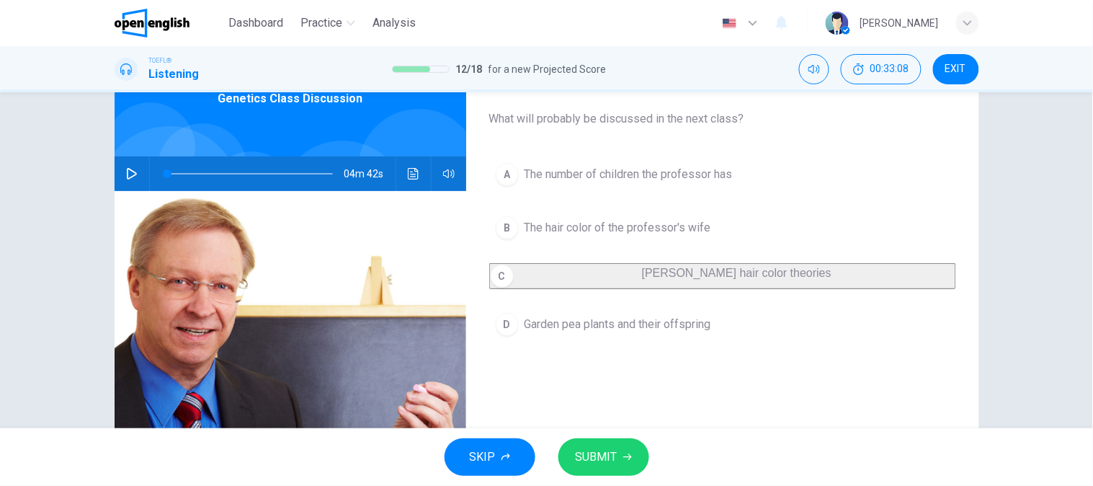
click at [643, 450] on button "SUBMIT" at bounding box center [603, 456] width 91 height 37
